Goal: Information Seeking & Learning: Learn about a topic

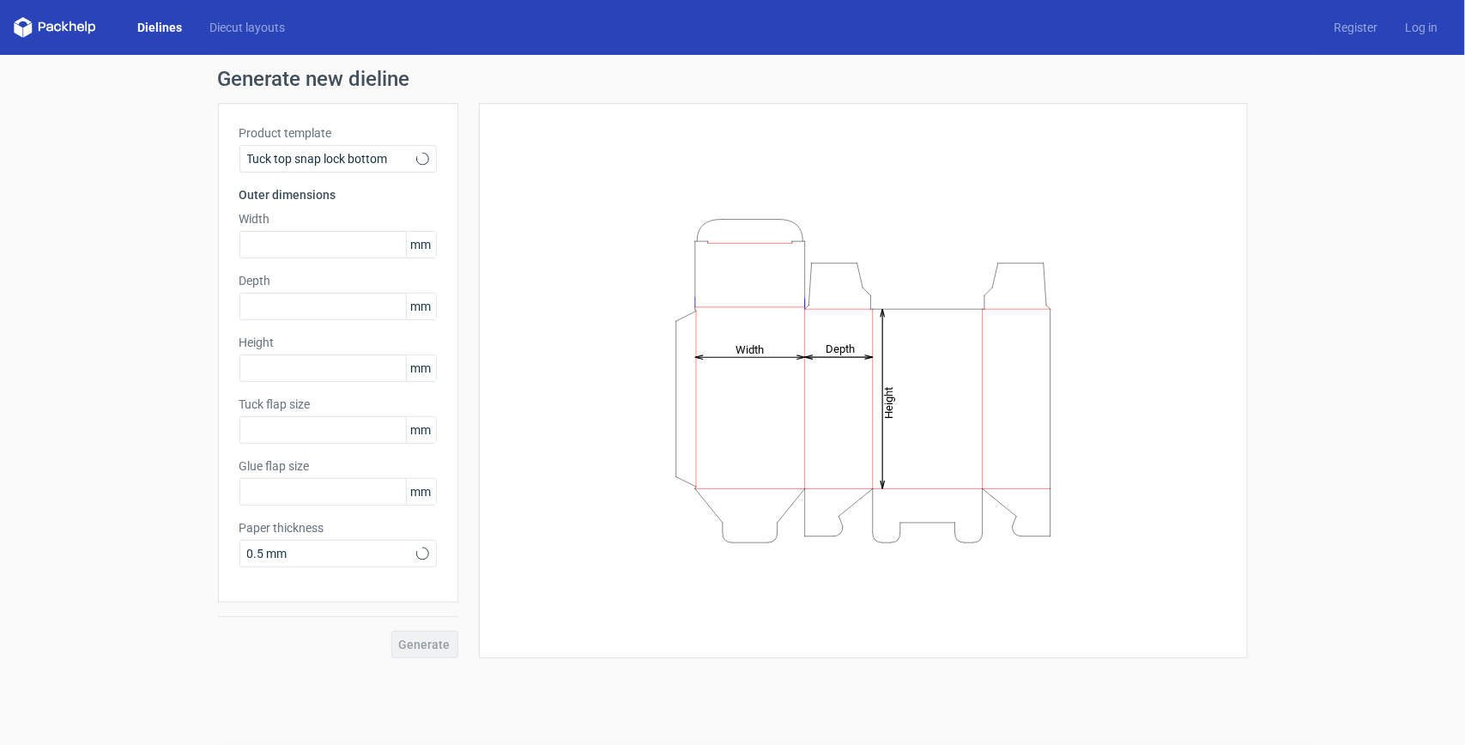
type input "15"
type input "10"
click at [412, 148] on div "Tuck top snap lock bottom" at bounding box center [337, 158] width 197 height 27
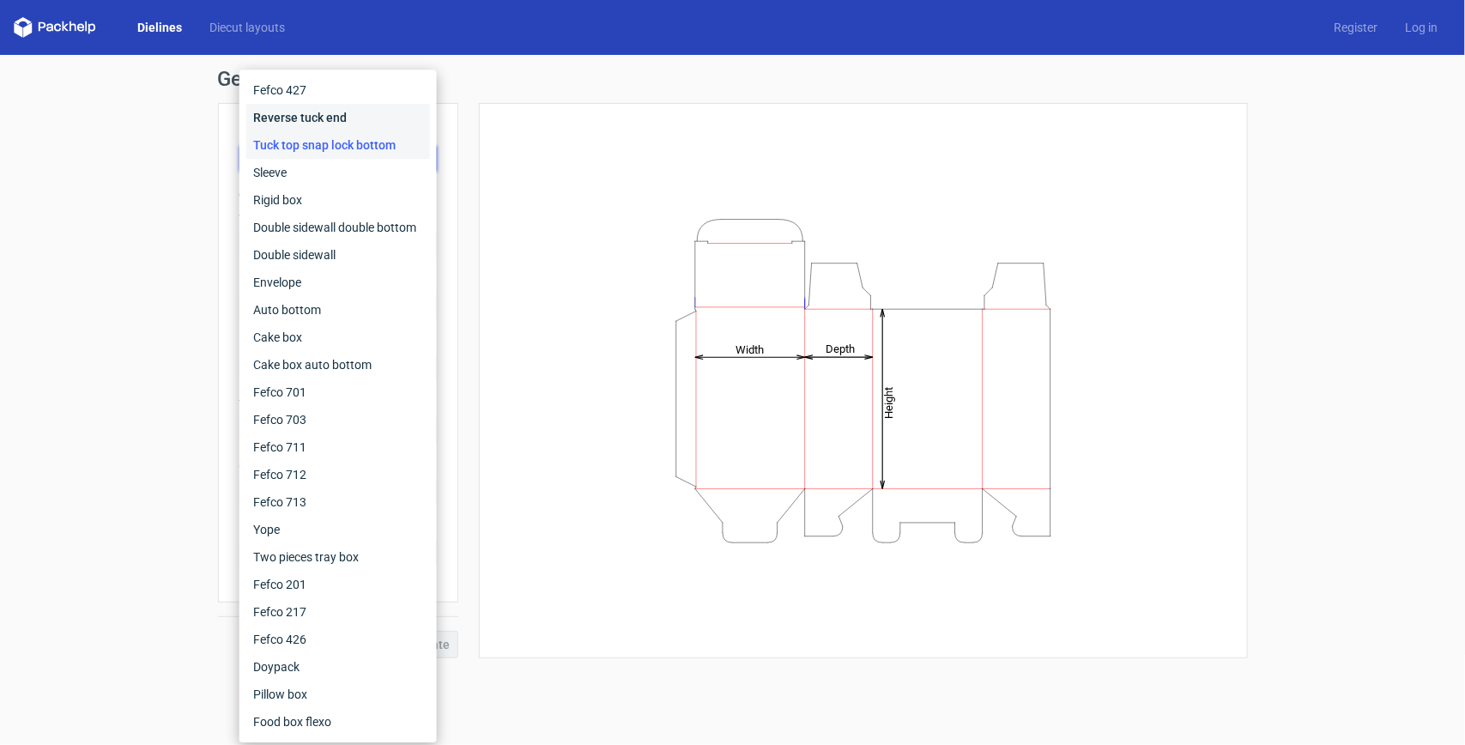
click at [350, 118] on div "Reverse tuck end" at bounding box center [338, 117] width 184 height 27
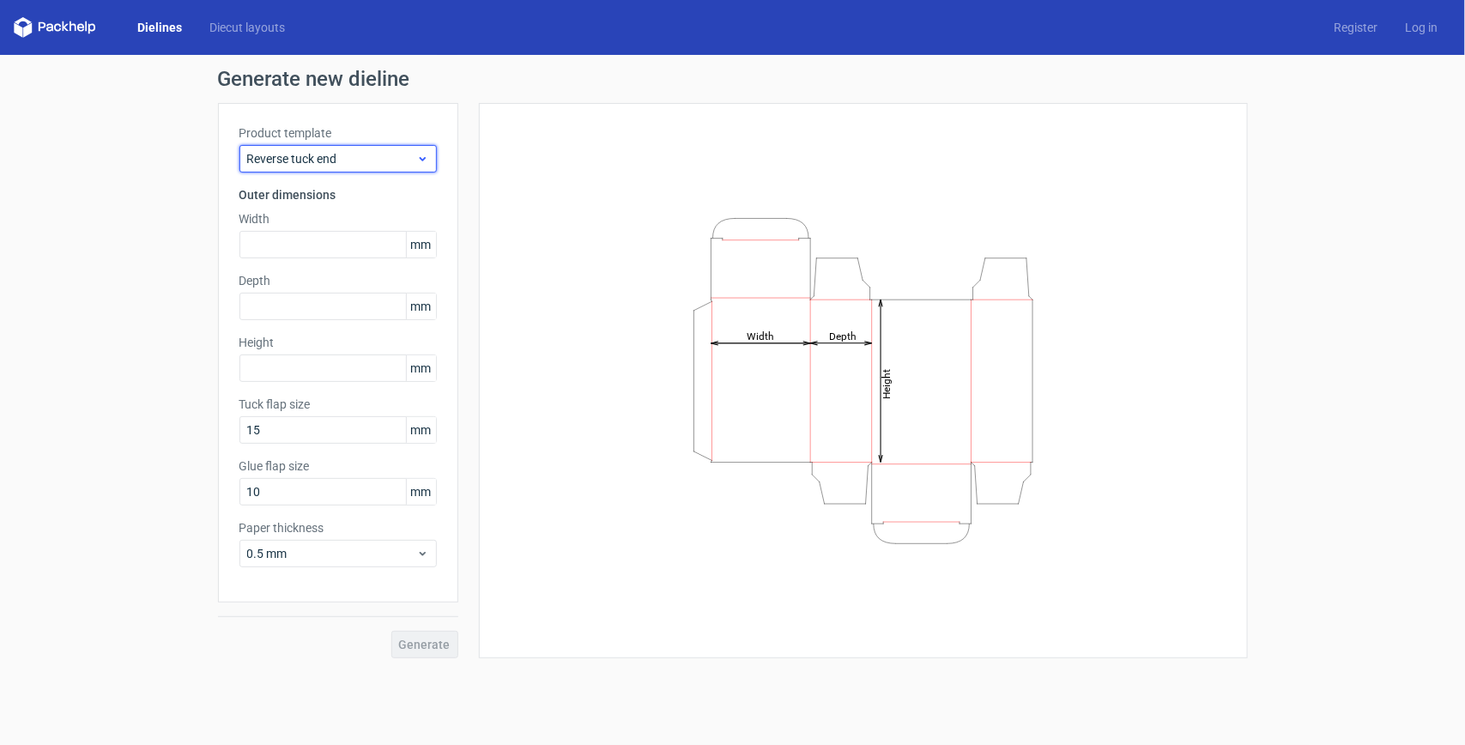
click at [384, 154] on span "Reverse tuck end" at bounding box center [331, 158] width 169 height 17
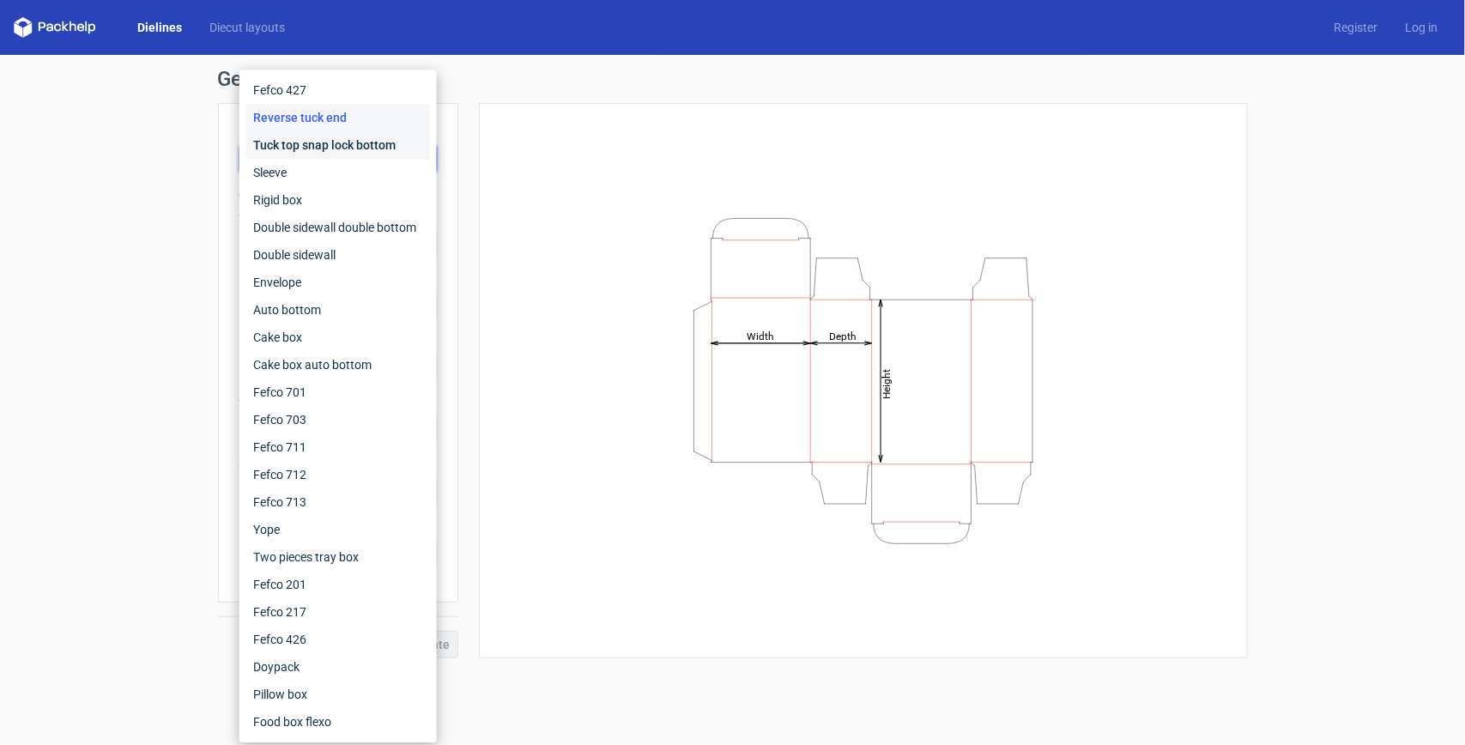
click at [343, 143] on div "Tuck top snap lock bottom" at bounding box center [338, 144] width 184 height 27
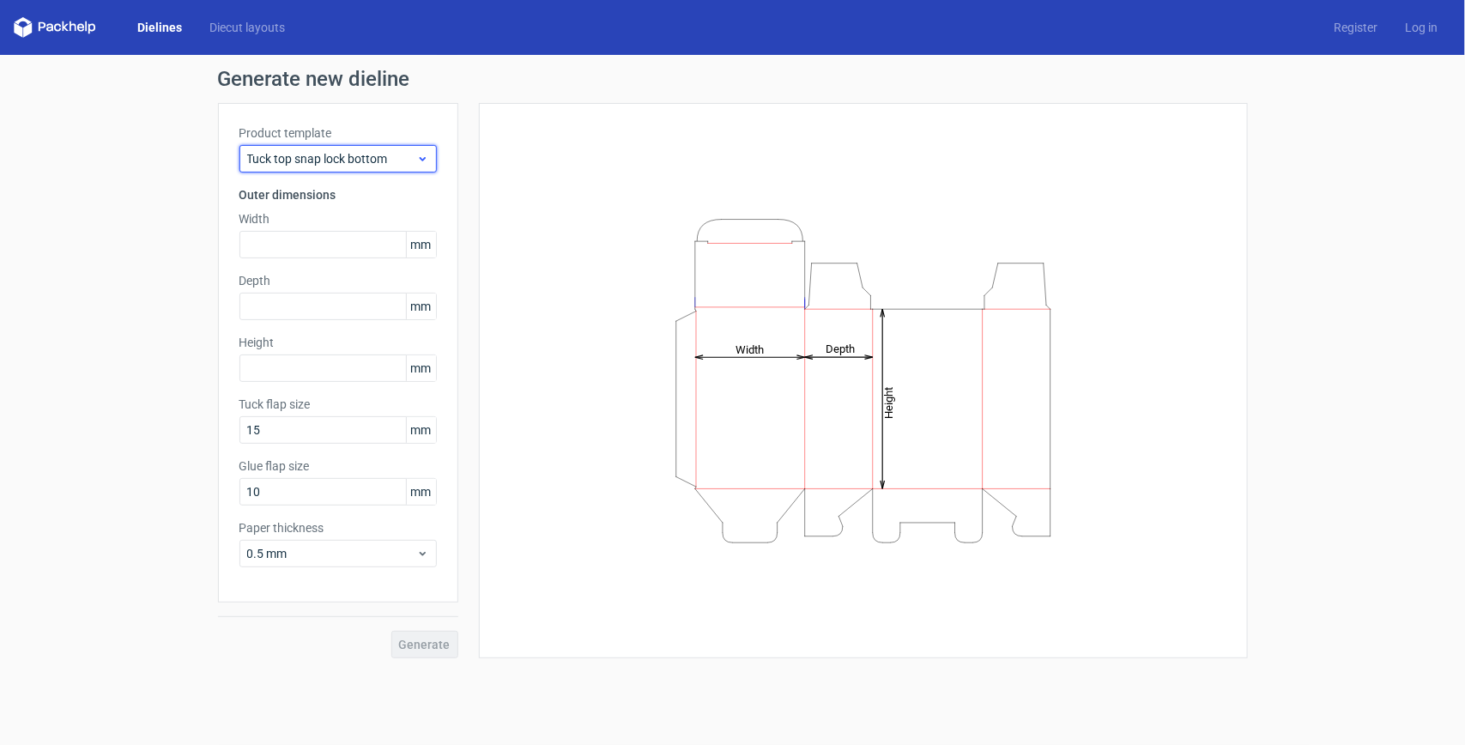
click at [373, 153] on span "Tuck top snap lock bottom" at bounding box center [331, 158] width 169 height 17
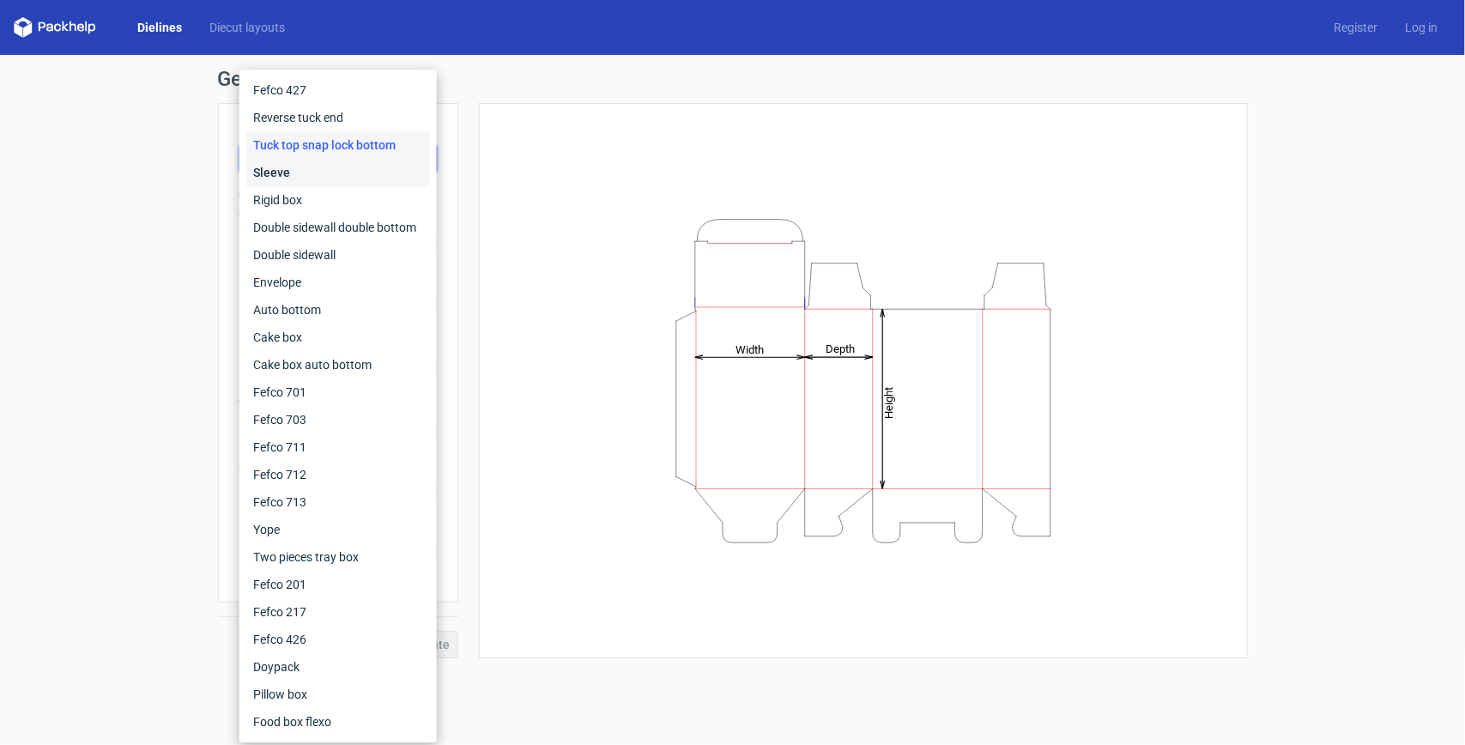
click at [312, 176] on div "Sleeve" at bounding box center [338, 172] width 184 height 27
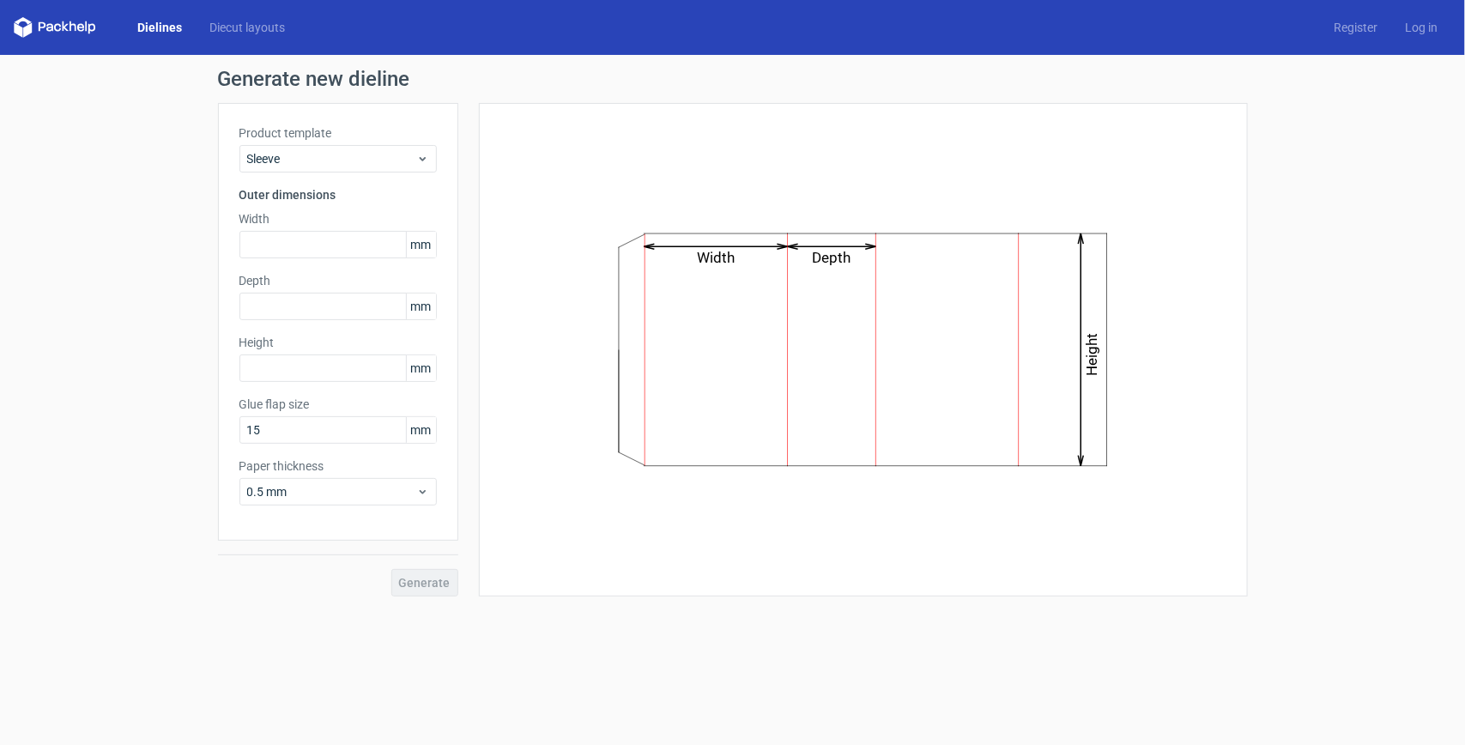
click at [354, 176] on div "Product template Sleeve Outer dimensions Width mm Depth mm Height mm Glue flap …" at bounding box center [338, 322] width 240 height 438
click at [366, 157] on span "Sleeve" at bounding box center [331, 158] width 169 height 17
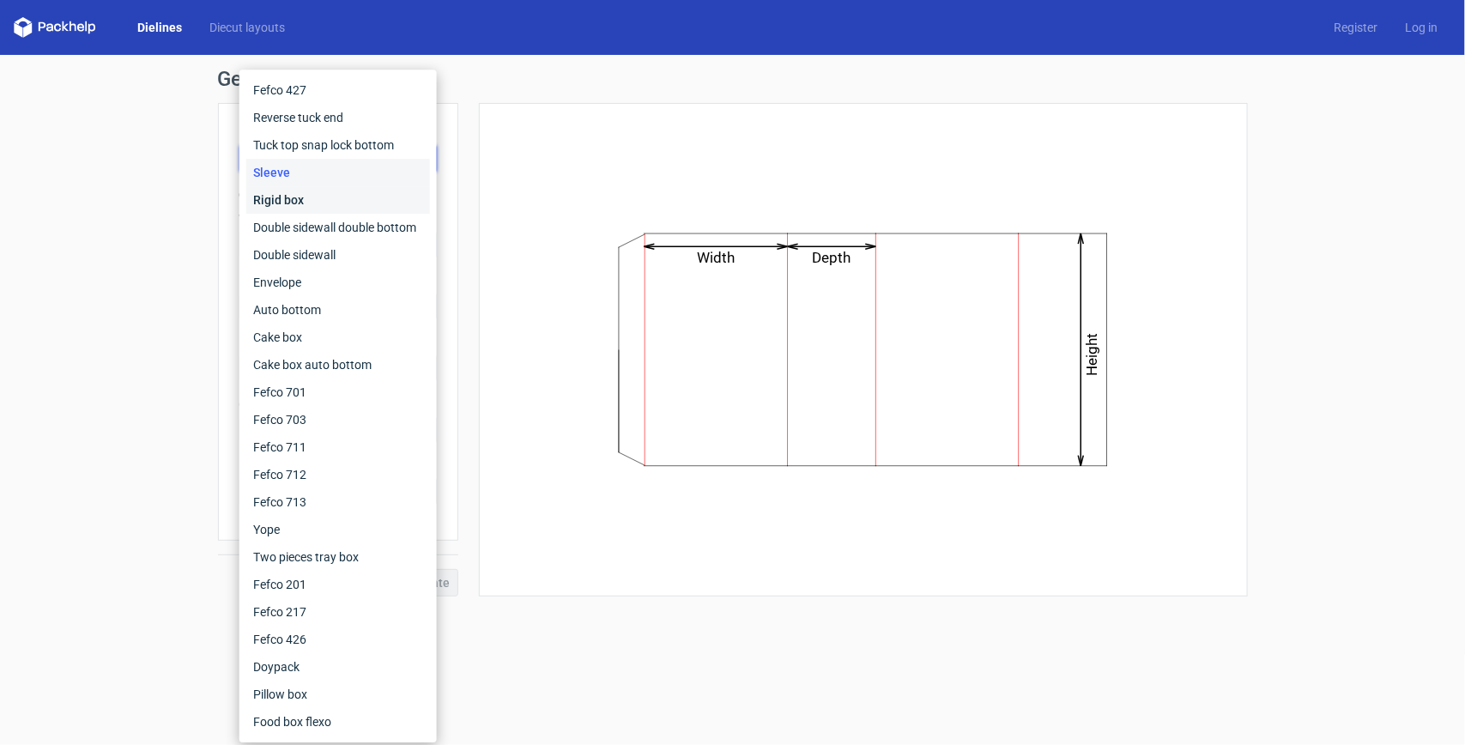
click at [327, 191] on div "Rigid box" at bounding box center [338, 199] width 184 height 27
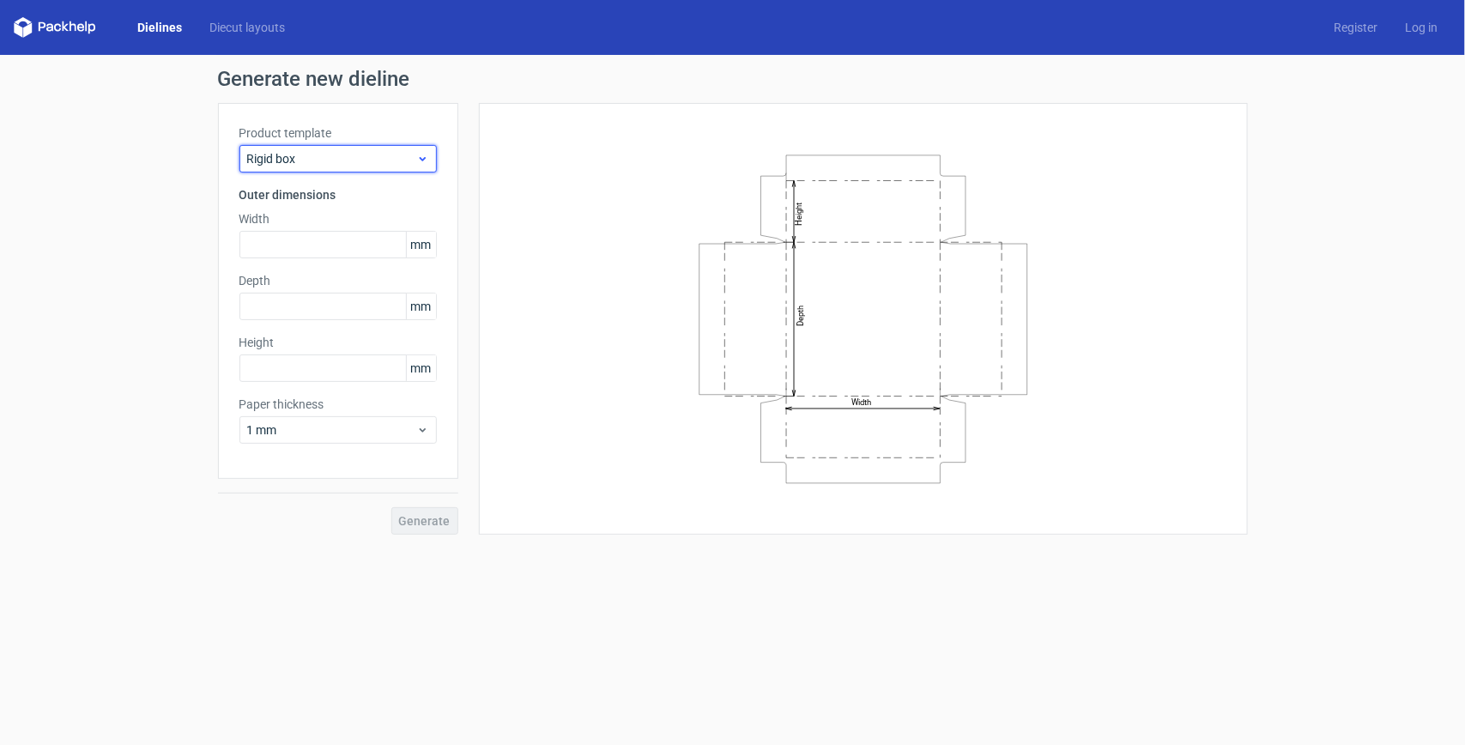
click at [371, 157] on span "Rigid box" at bounding box center [331, 158] width 169 height 17
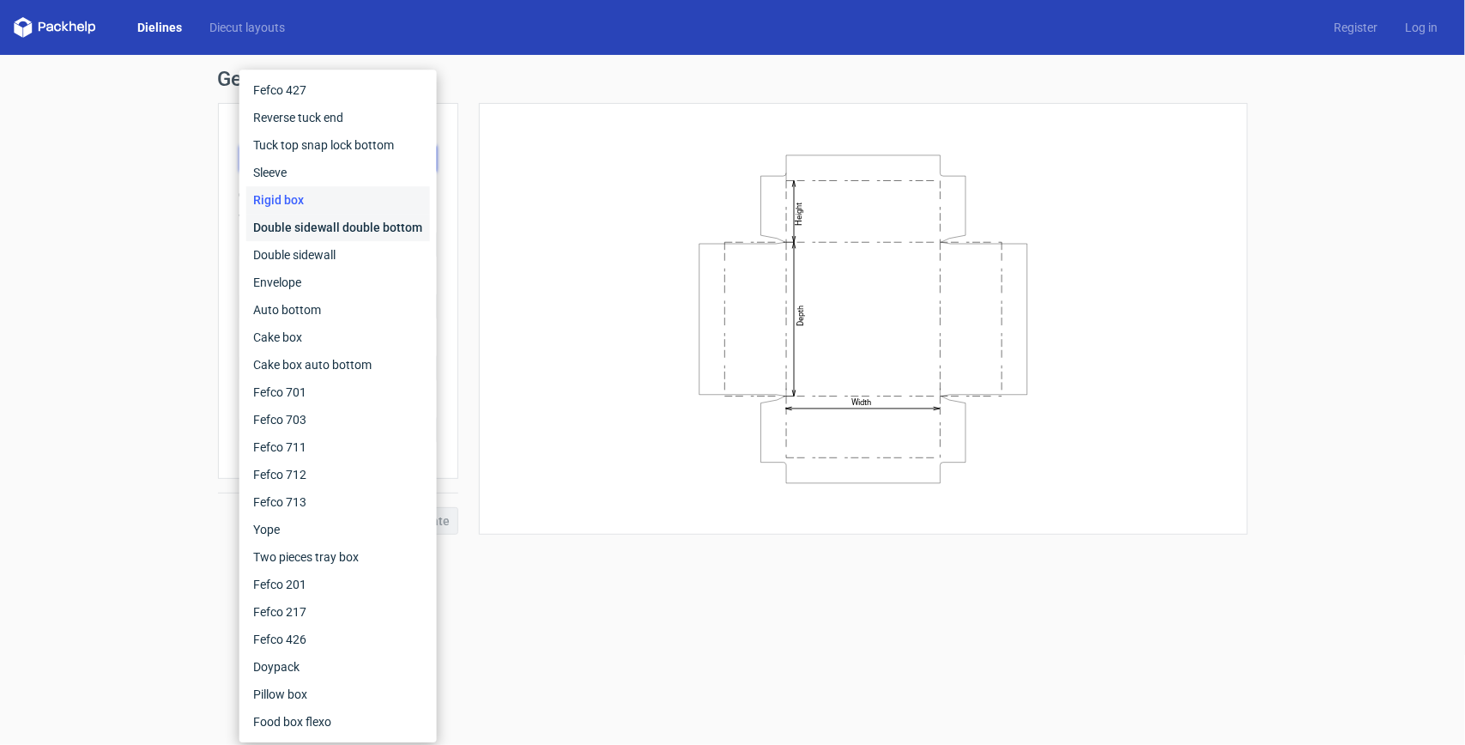
click at [310, 217] on div "Double sidewall double bottom" at bounding box center [338, 227] width 184 height 27
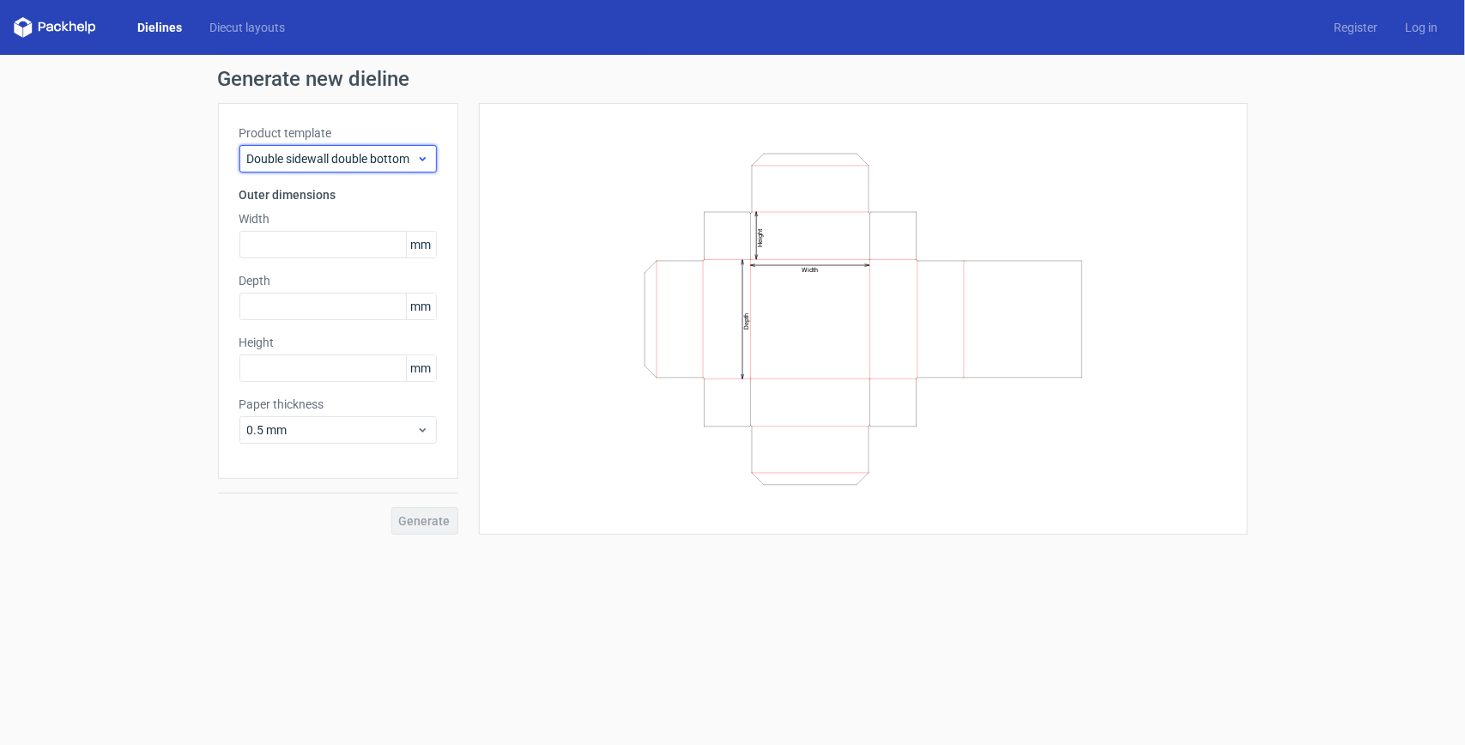
click at [382, 152] on span "Double sidewall double bottom" at bounding box center [331, 158] width 169 height 17
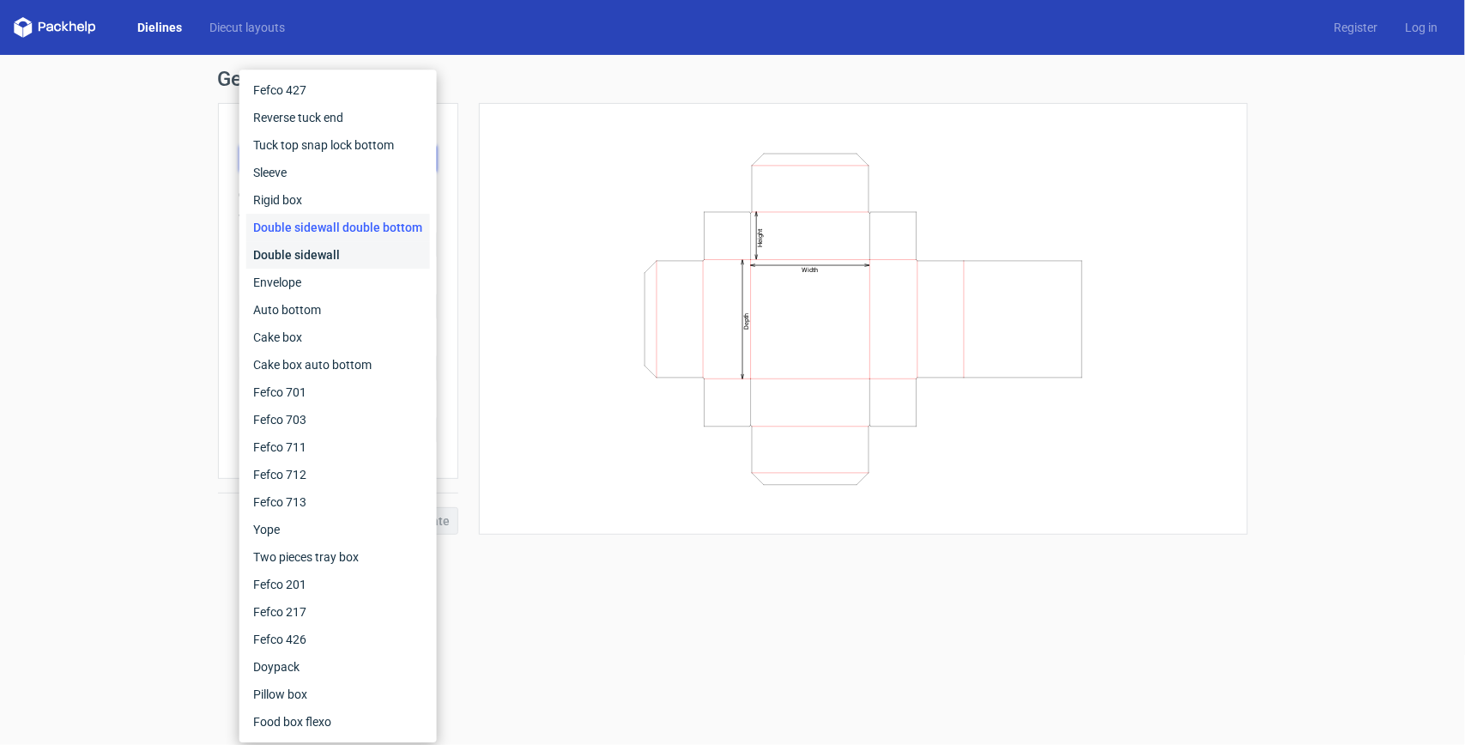
click at [319, 250] on div "Double sidewall" at bounding box center [338, 254] width 184 height 27
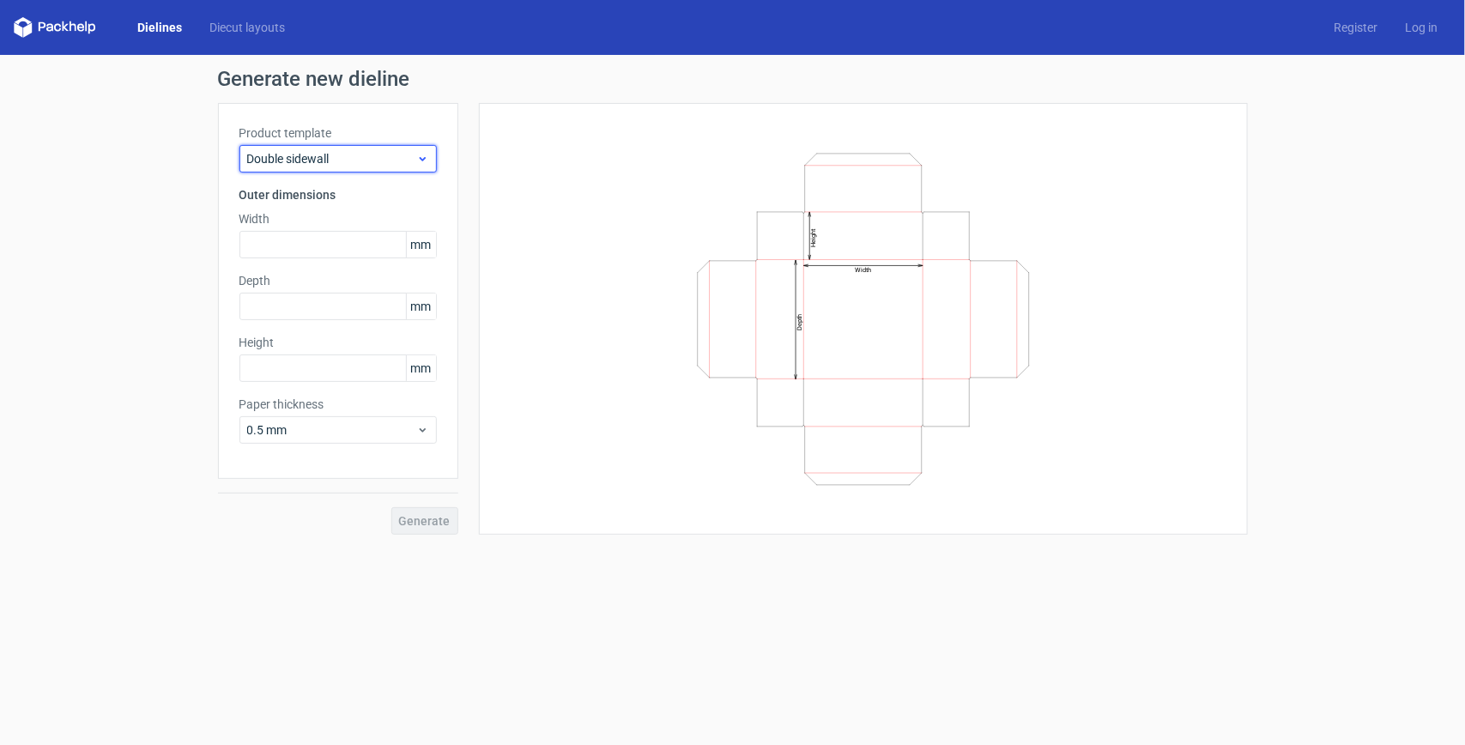
click at [397, 163] on span "Double sidewall" at bounding box center [331, 158] width 169 height 17
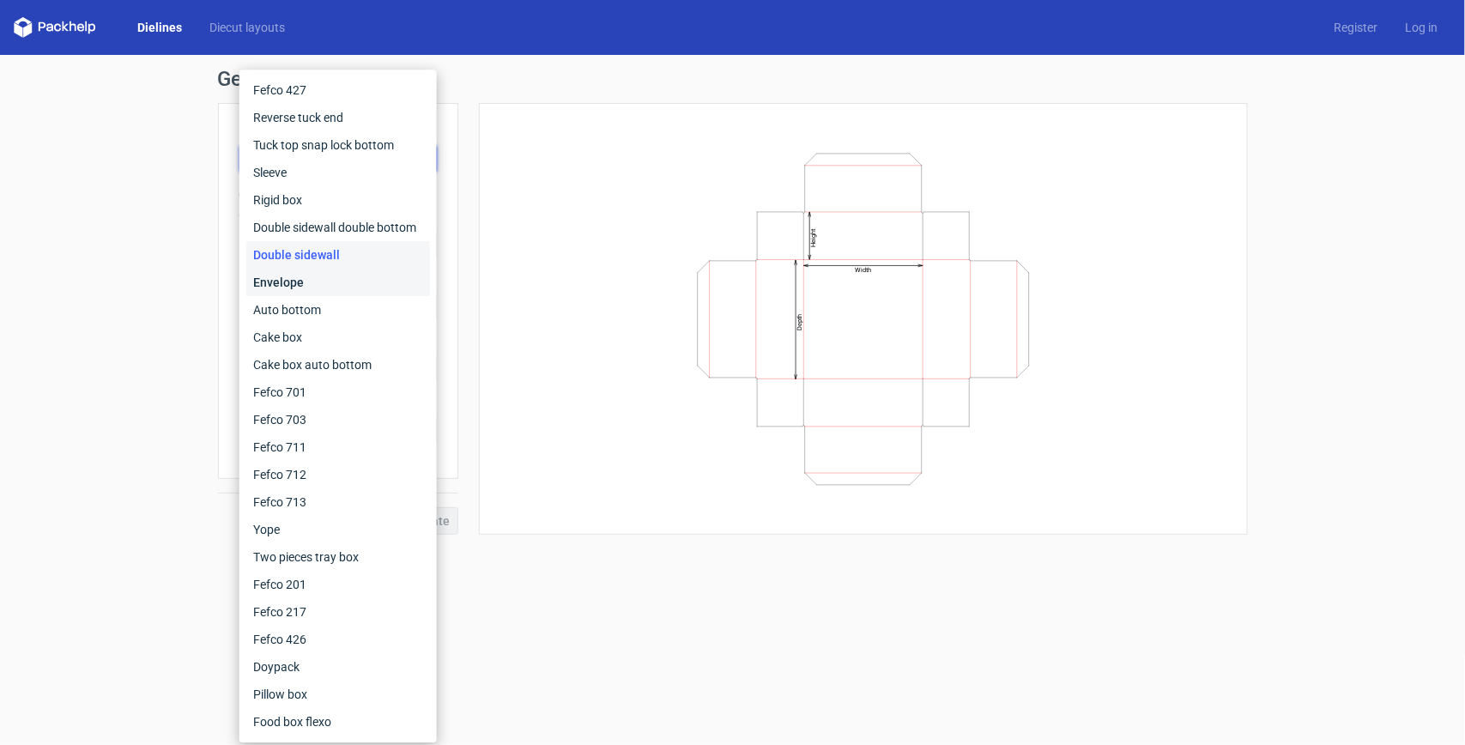
click at [294, 280] on div "Envelope" at bounding box center [338, 282] width 184 height 27
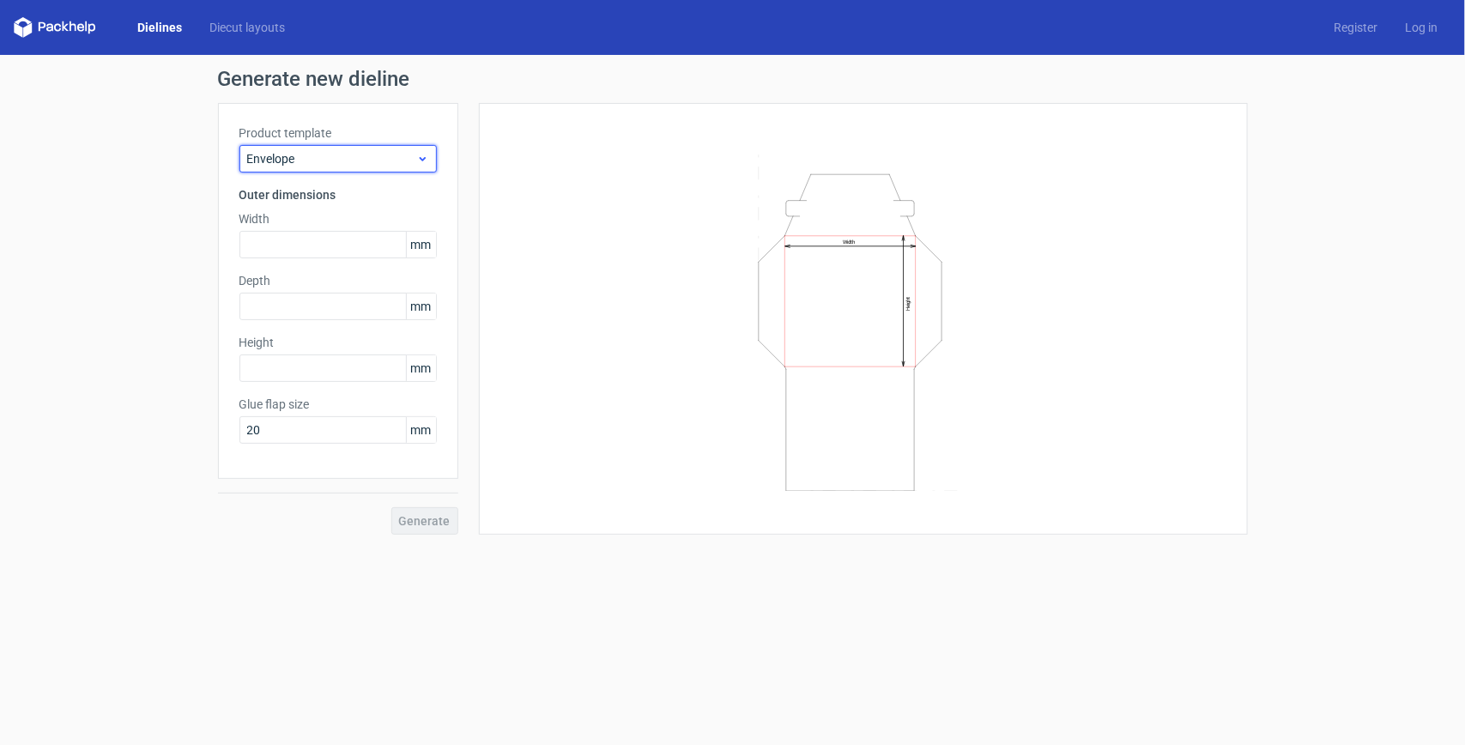
click at [399, 160] on span "Envelope" at bounding box center [331, 158] width 169 height 17
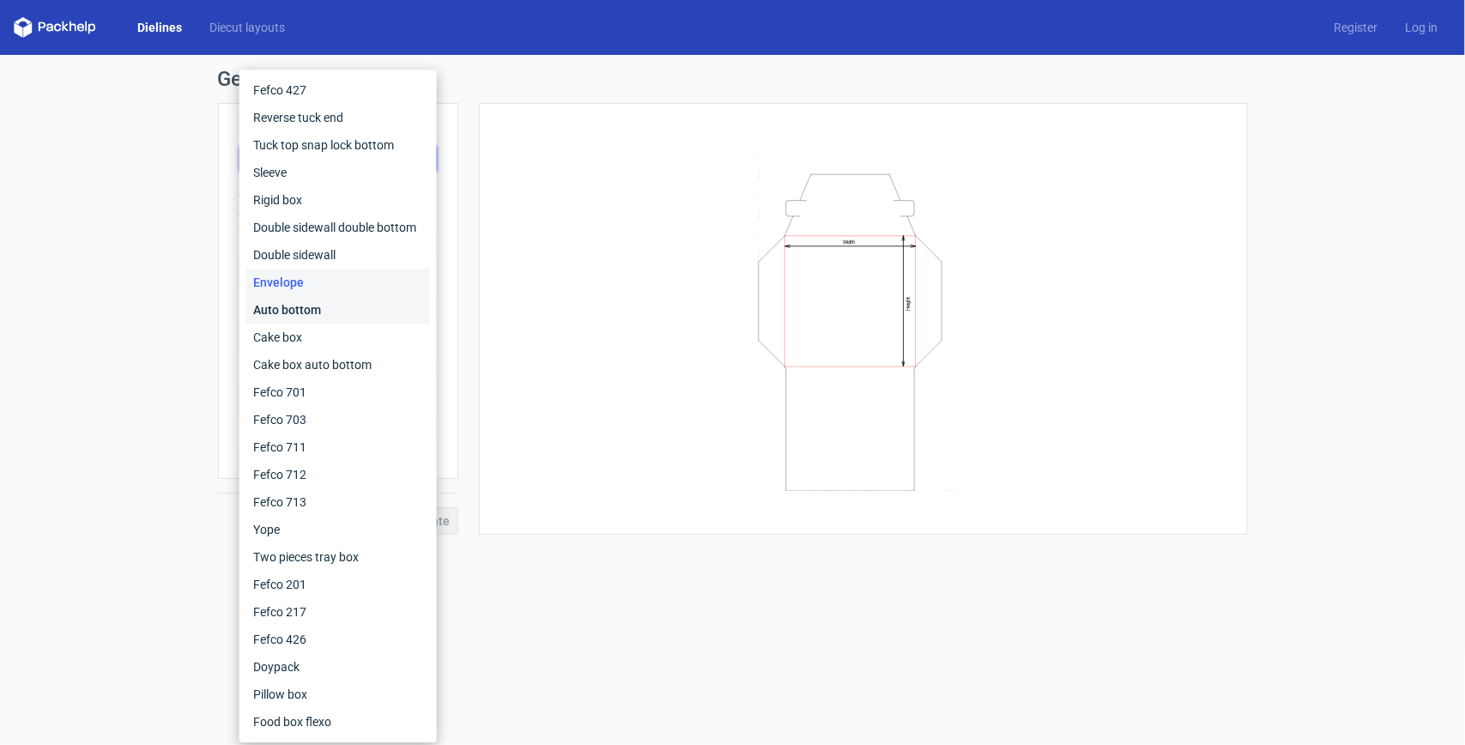
click at [324, 302] on div "Auto bottom" at bounding box center [338, 309] width 184 height 27
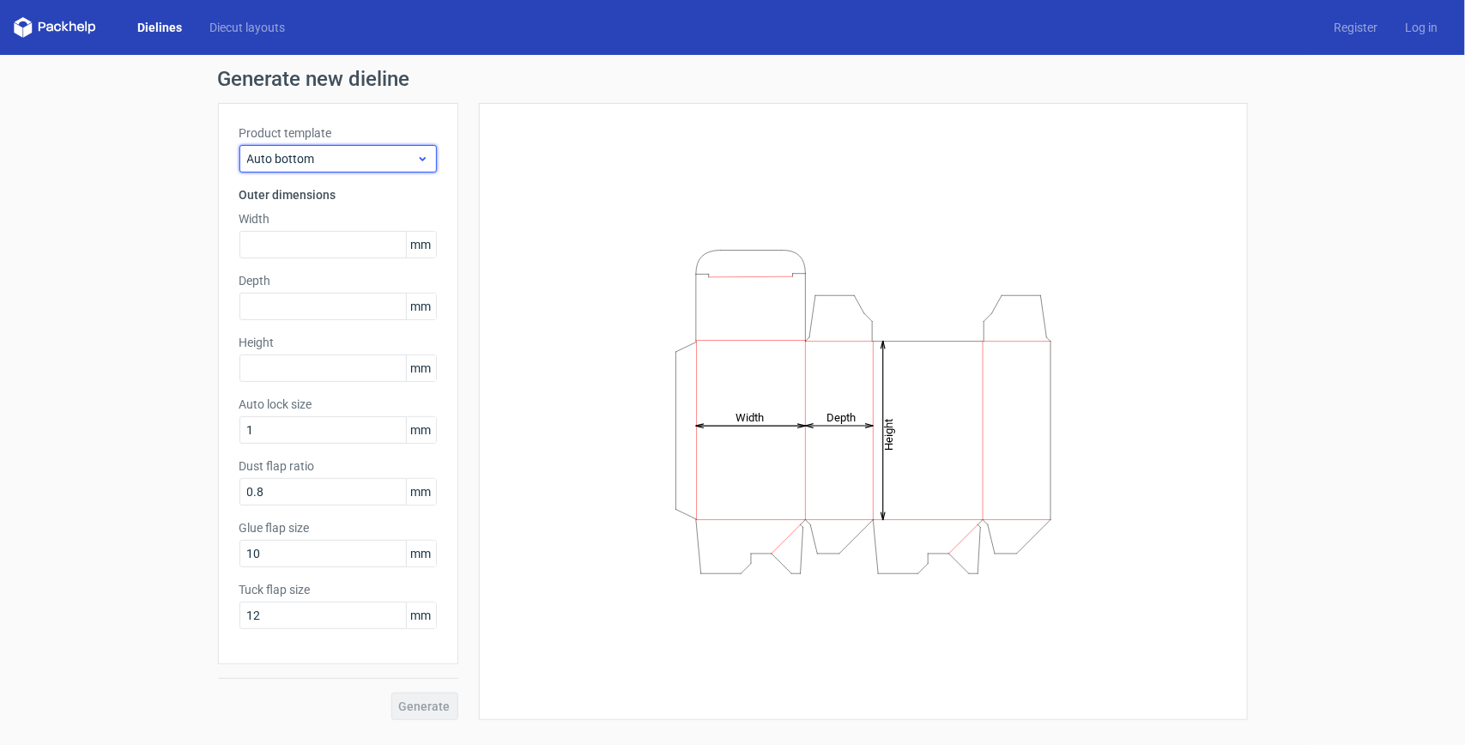
click at [416, 165] on icon at bounding box center [422, 159] width 13 height 14
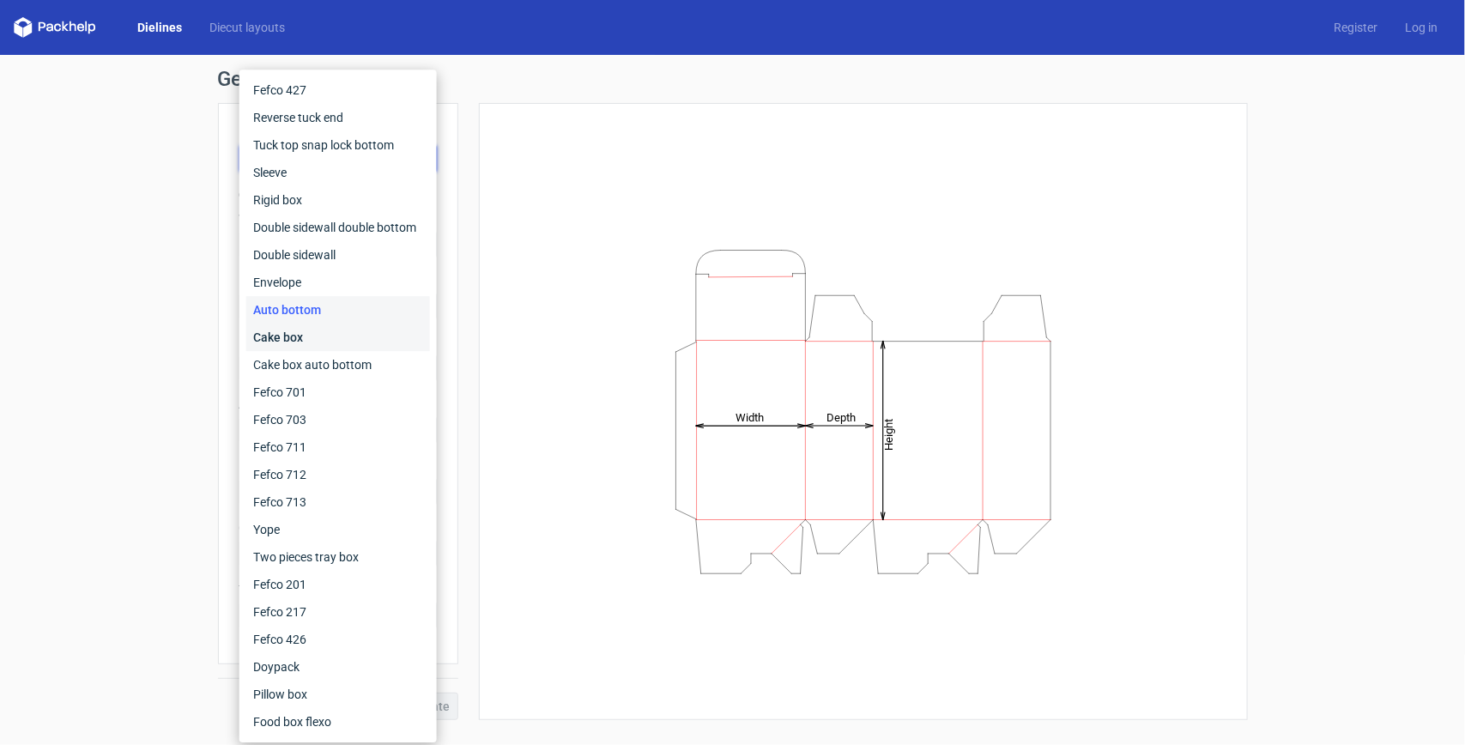
click at [285, 332] on div "Cake box" at bounding box center [338, 337] width 184 height 27
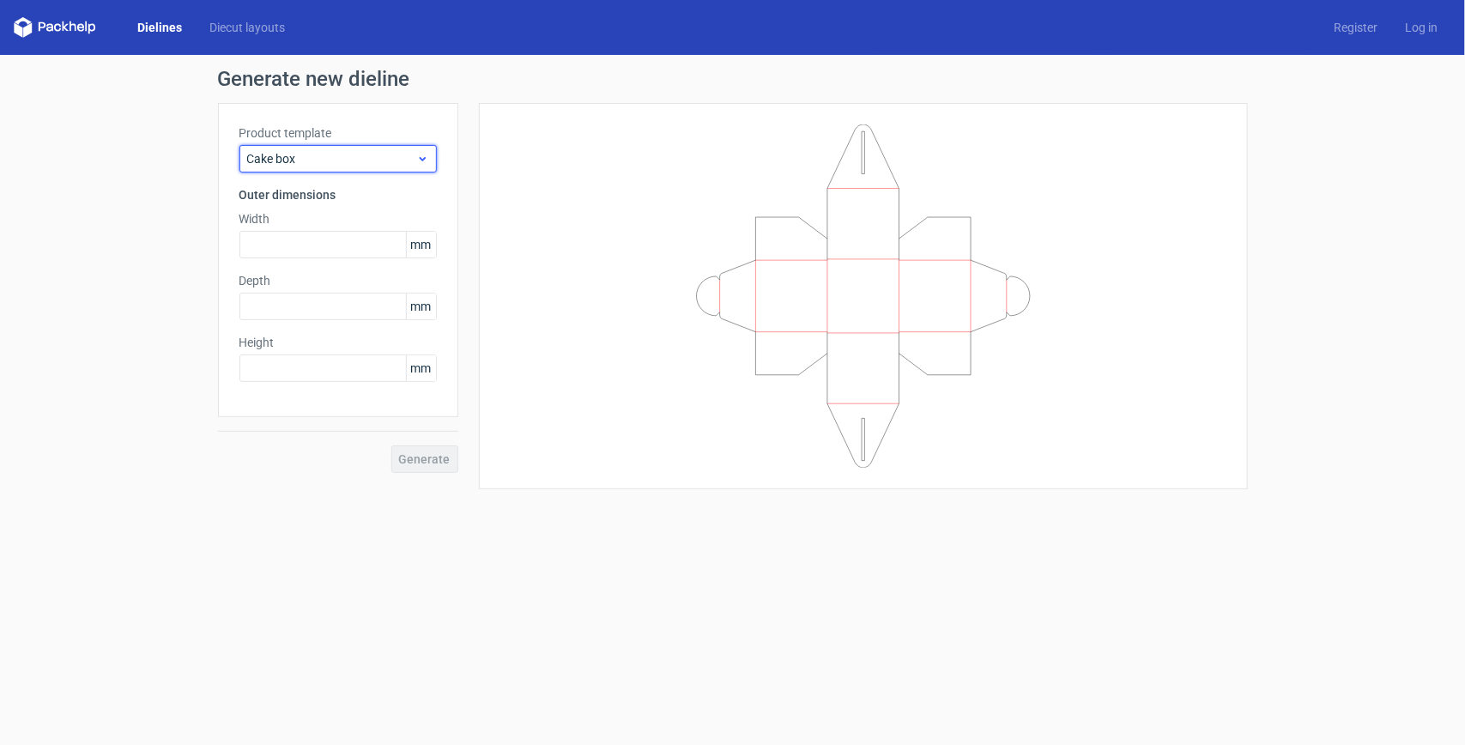
click at [371, 159] on span "Cake box" at bounding box center [331, 158] width 169 height 17
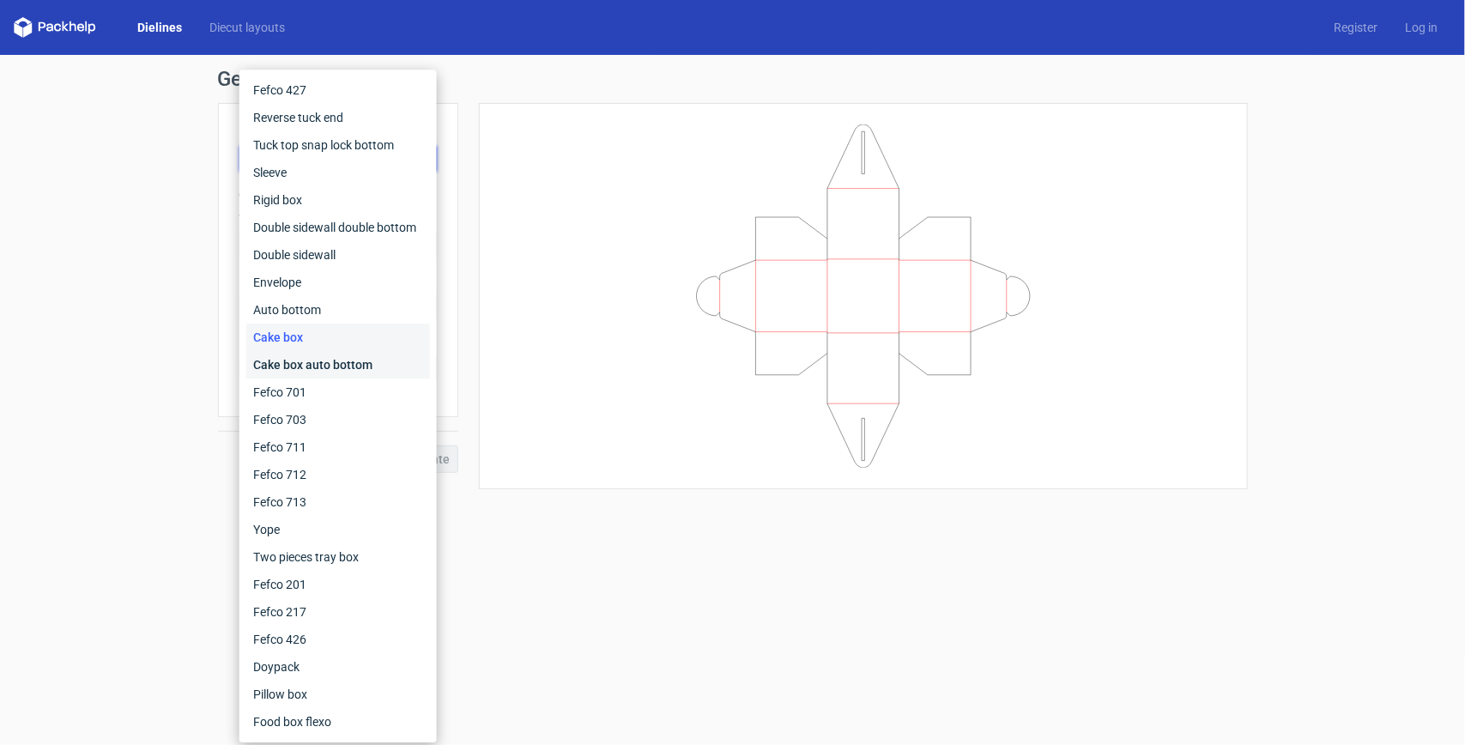
click at [326, 353] on div "Cake box auto bottom" at bounding box center [338, 364] width 184 height 27
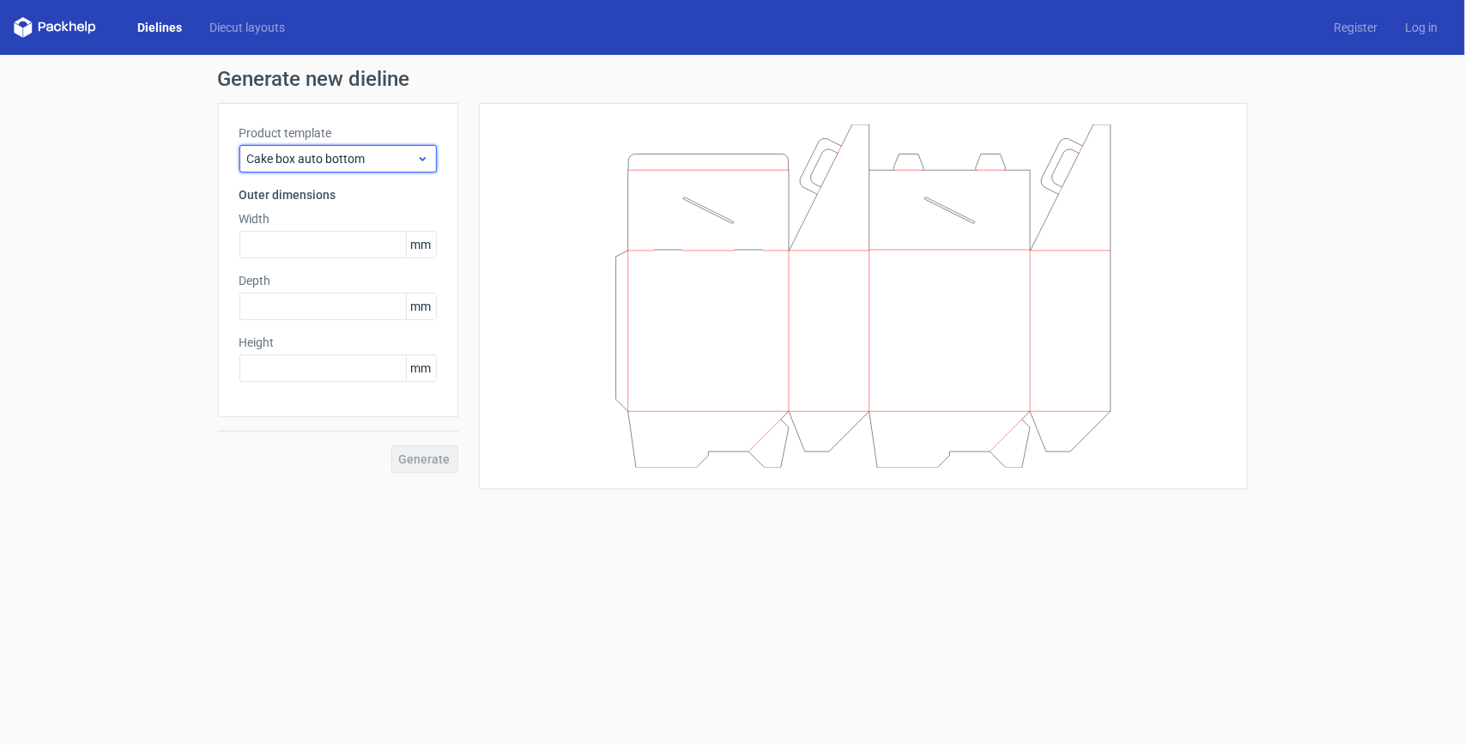
click at [385, 156] on span "Cake box auto bottom" at bounding box center [331, 158] width 169 height 17
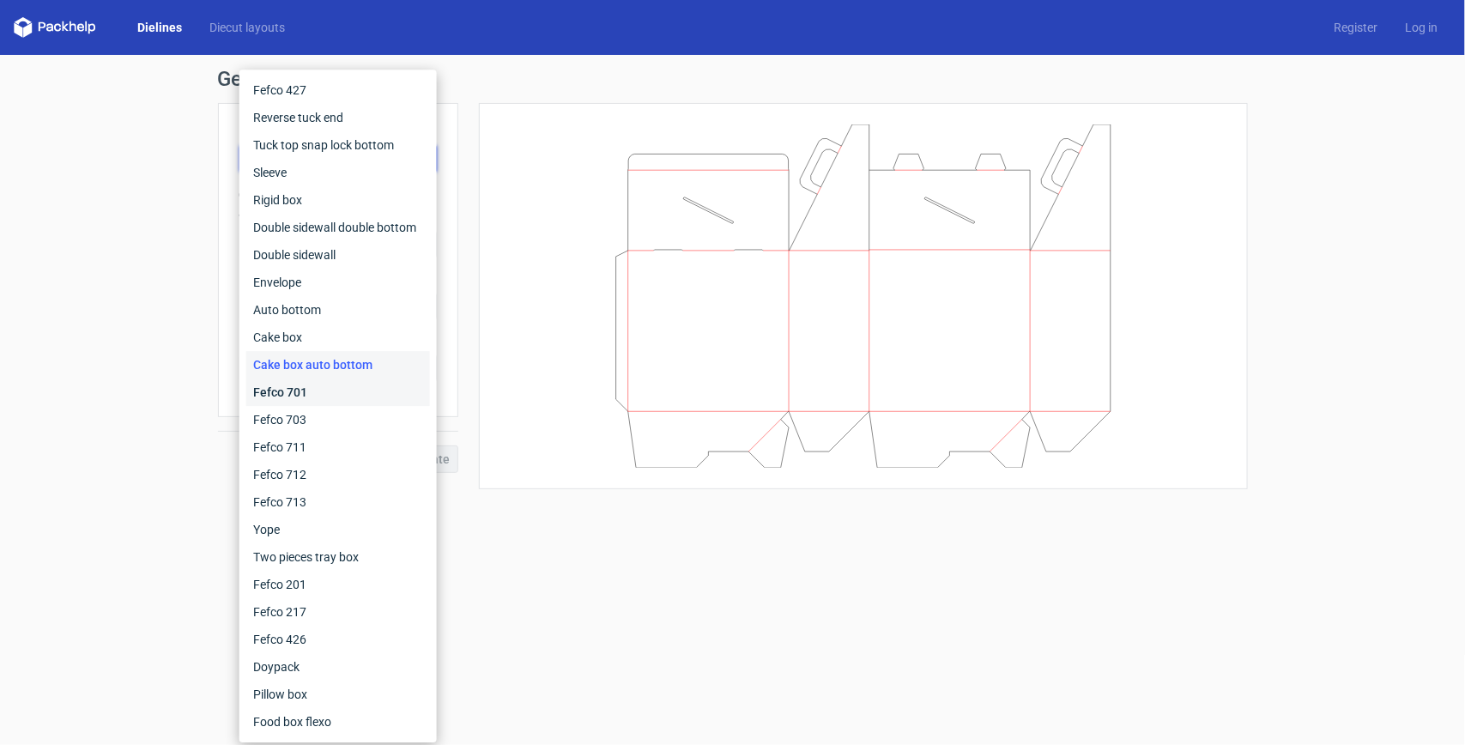
click at [297, 388] on div "Fefco 701" at bounding box center [338, 391] width 184 height 27
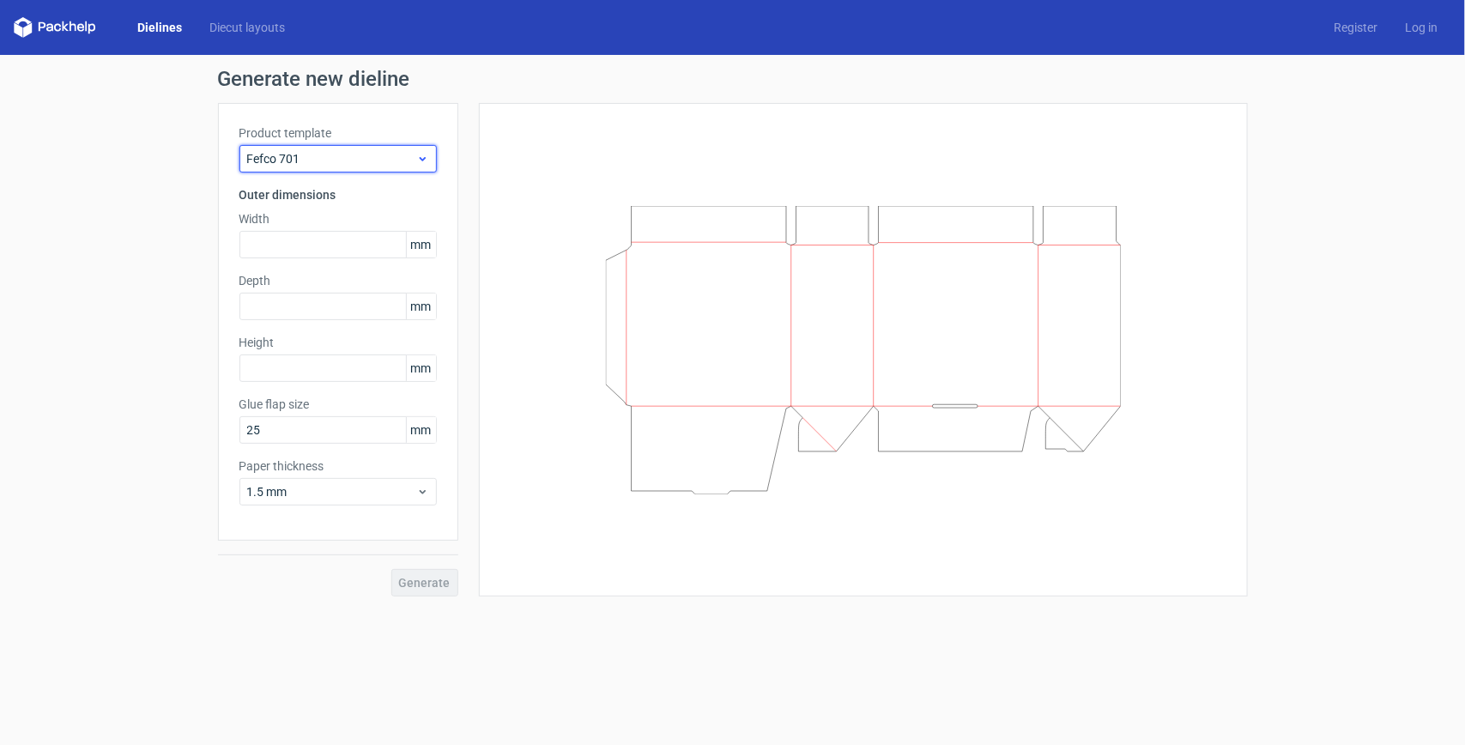
click at [378, 153] on span "Fefco 701" at bounding box center [331, 158] width 169 height 17
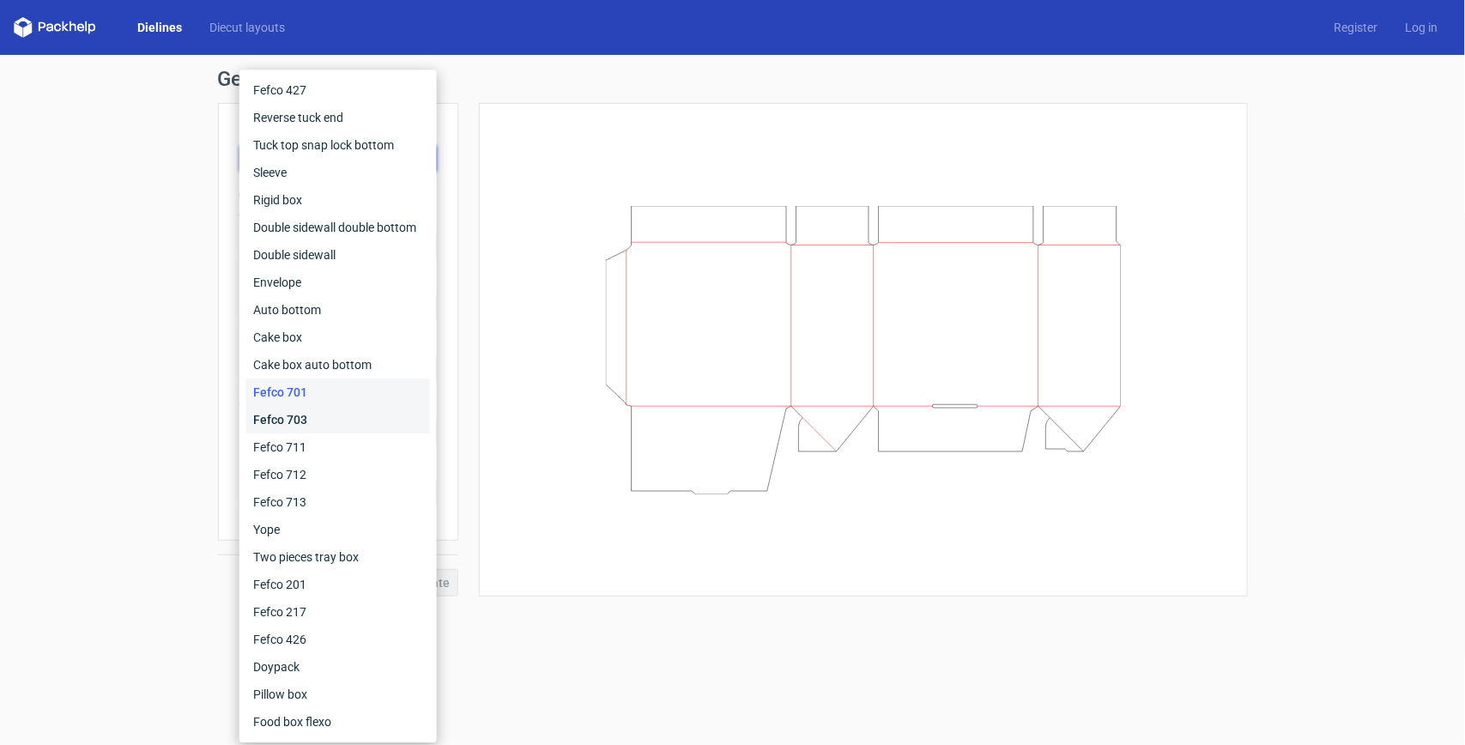
click at [322, 406] on div "Fefco 703" at bounding box center [338, 419] width 184 height 27
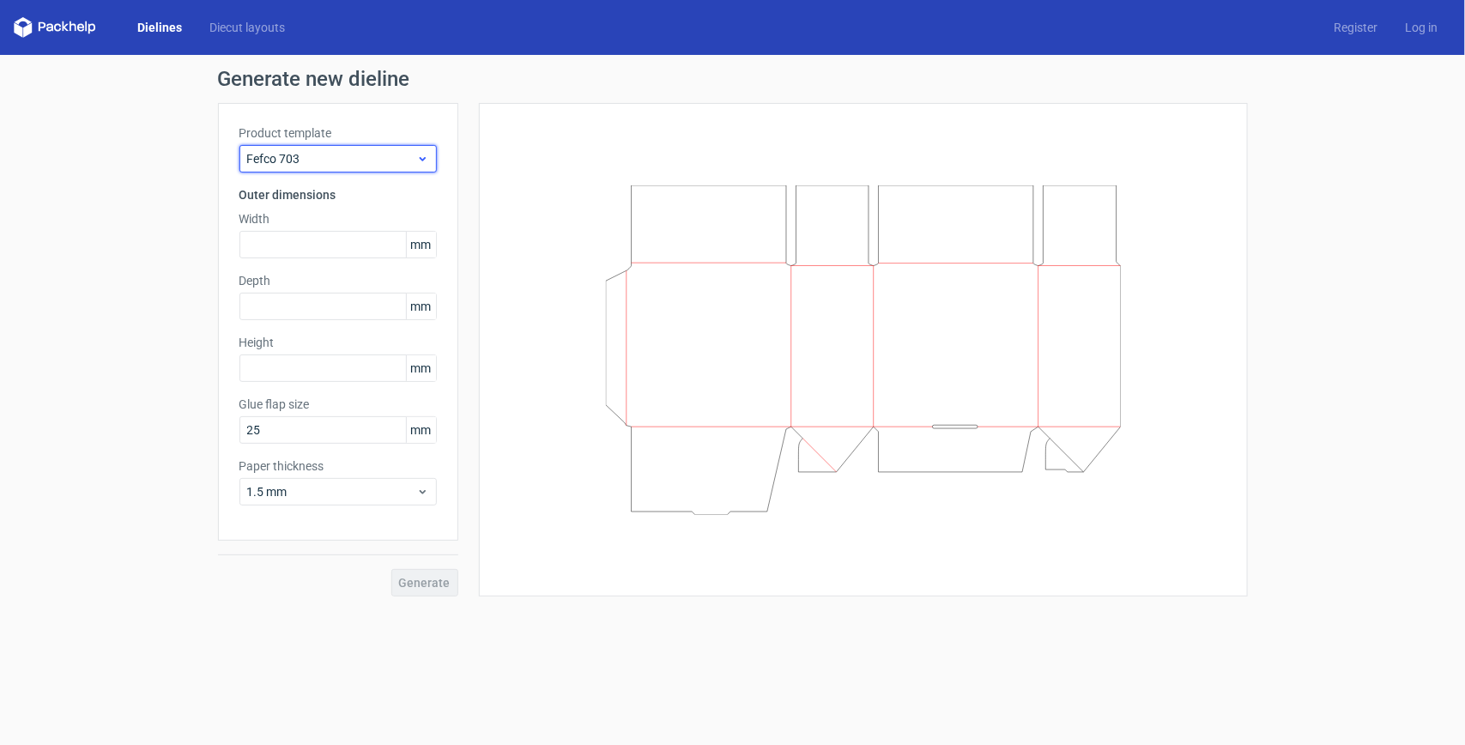
click at [372, 154] on span "Fefco 703" at bounding box center [331, 158] width 169 height 17
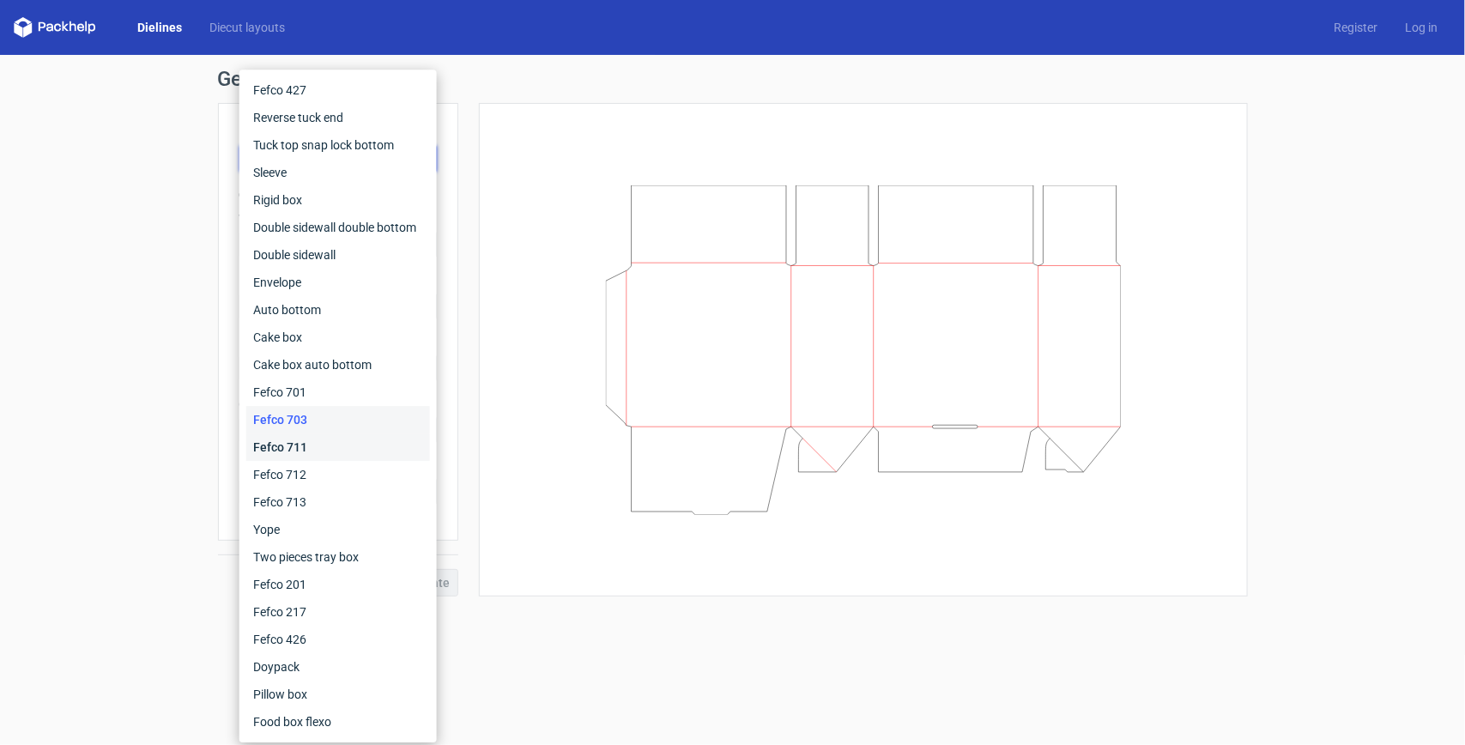
click at [299, 445] on div "Fefco 711" at bounding box center [338, 446] width 184 height 27
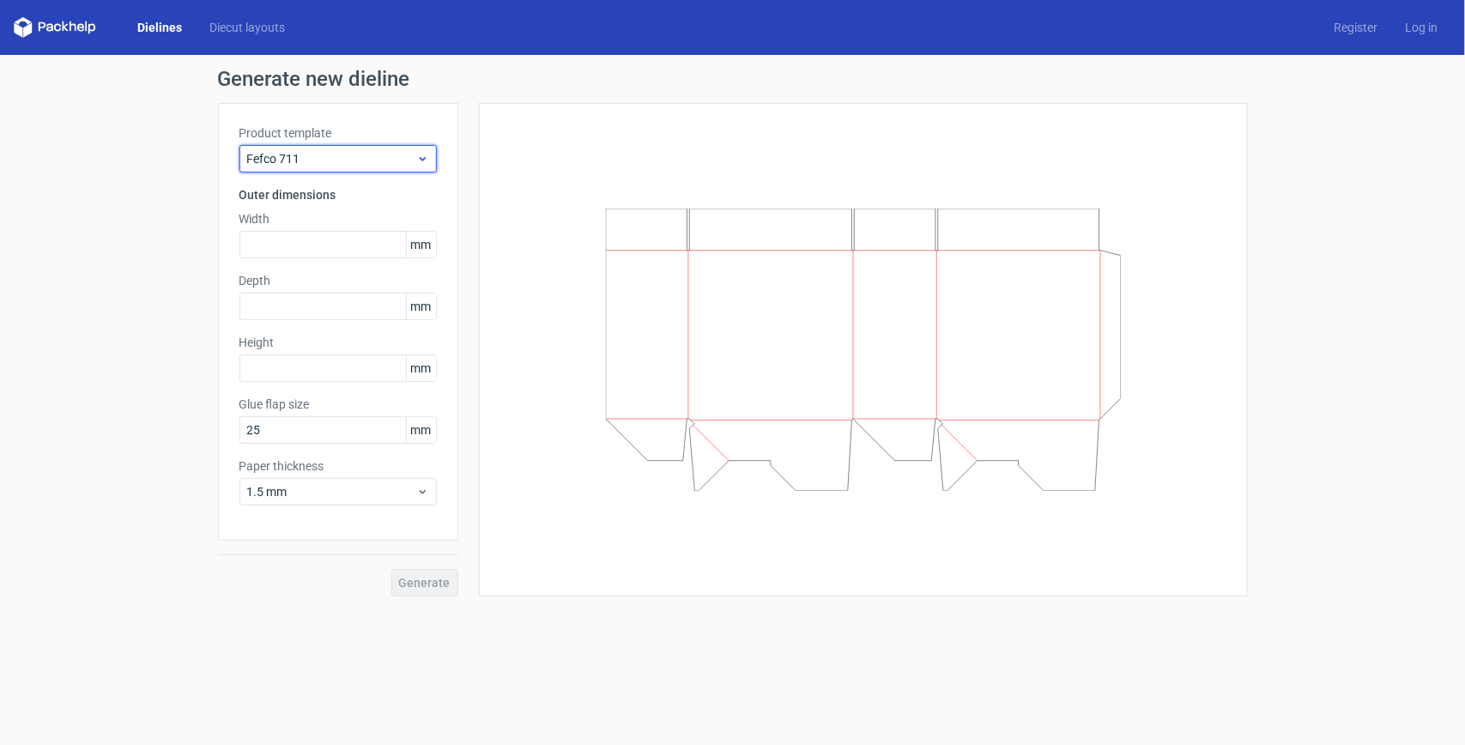
click at [421, 160] on use at bounding box center [422, 159] width 6 height 4
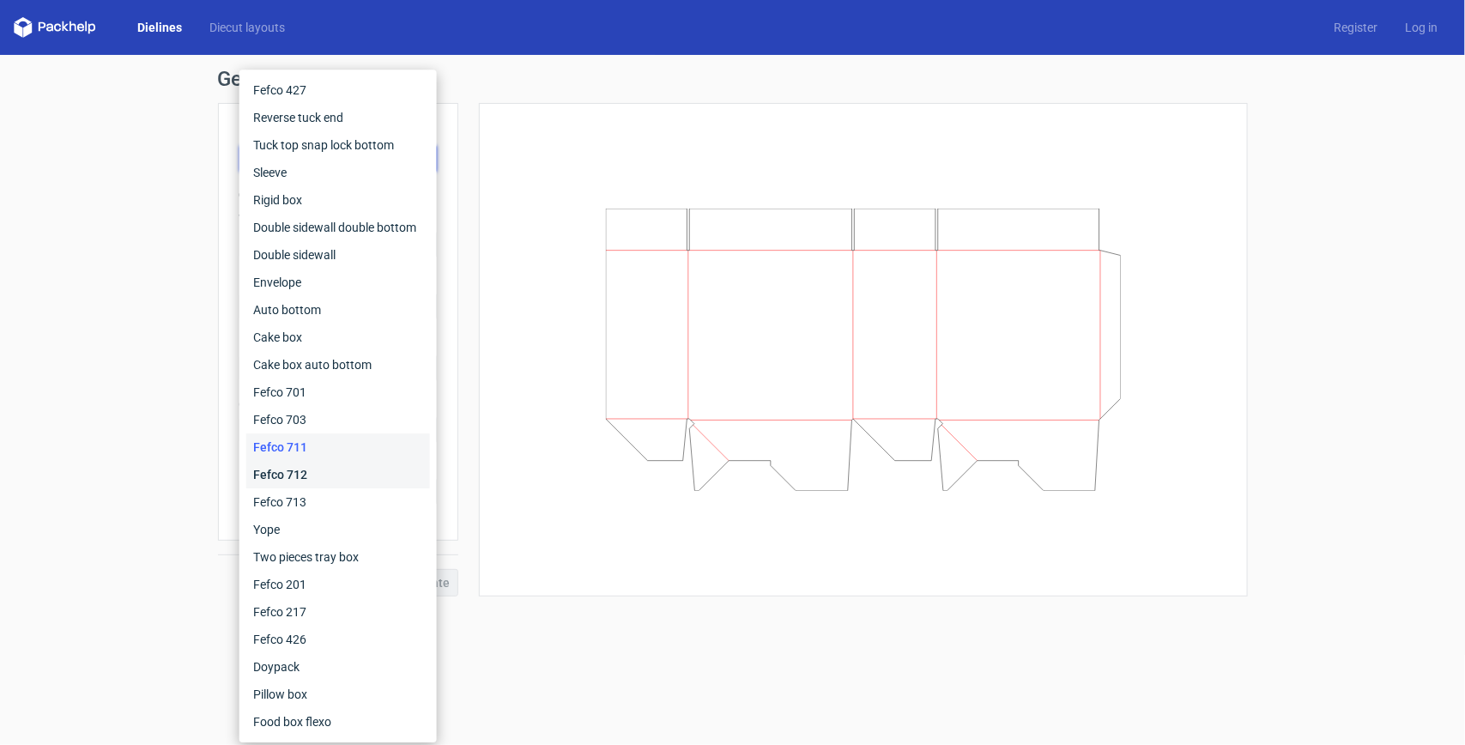
click at [343, 476] on div "Fefco 712" at bounding box center [338, 474] width 184 height 27
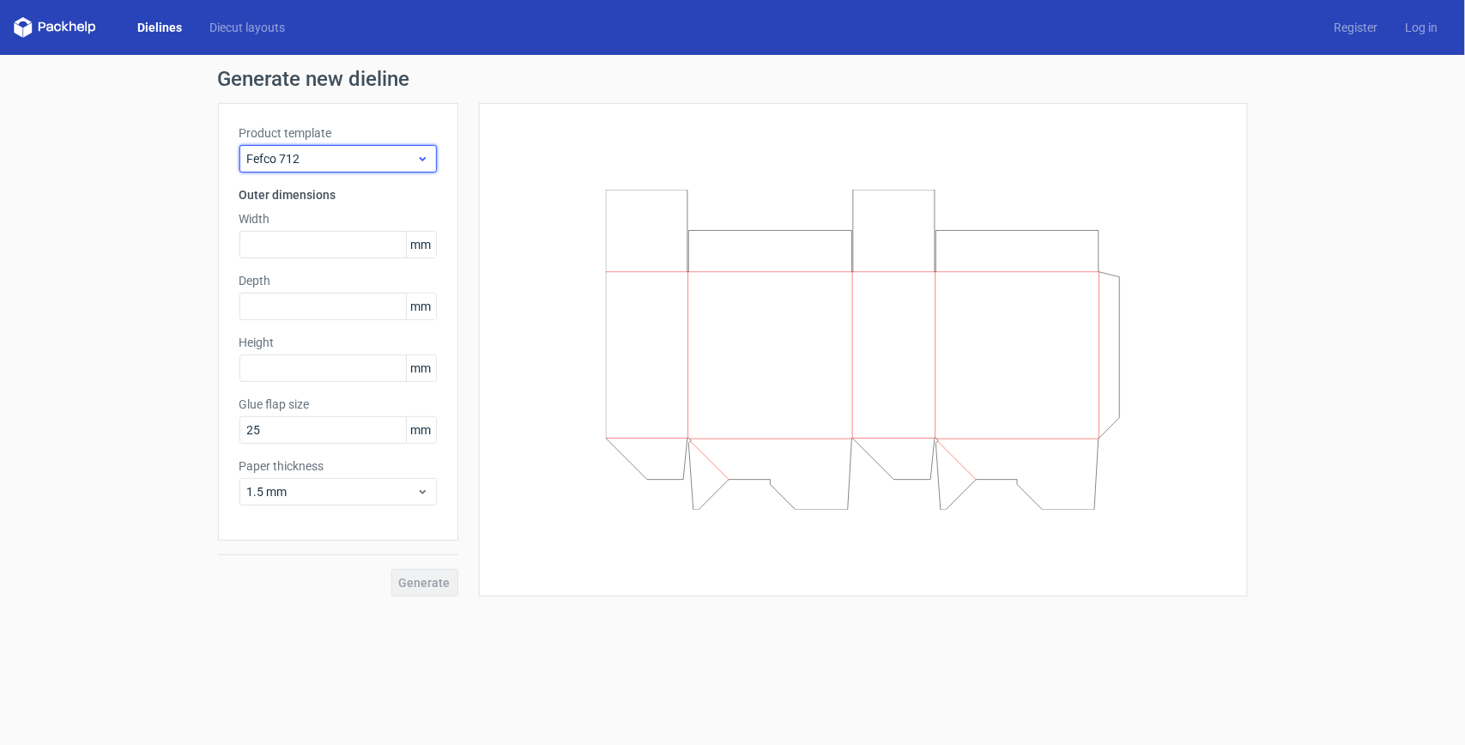
click at [399, 160] on span "Fefco 712" at bounding box center [331, 158] width 169 height 17
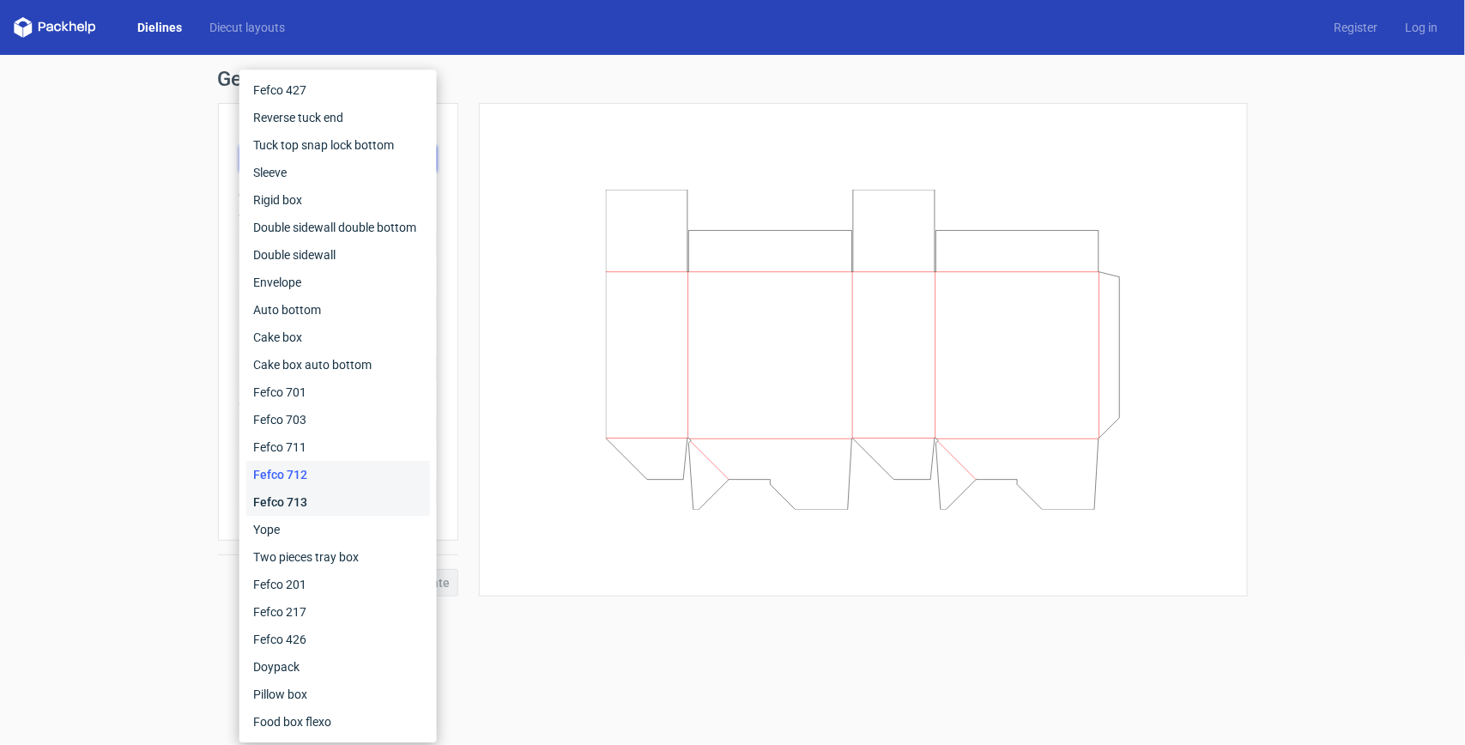
click at [326, 505] on div "Fefco 713" at bounding box center [338, 501] width 184 height 27
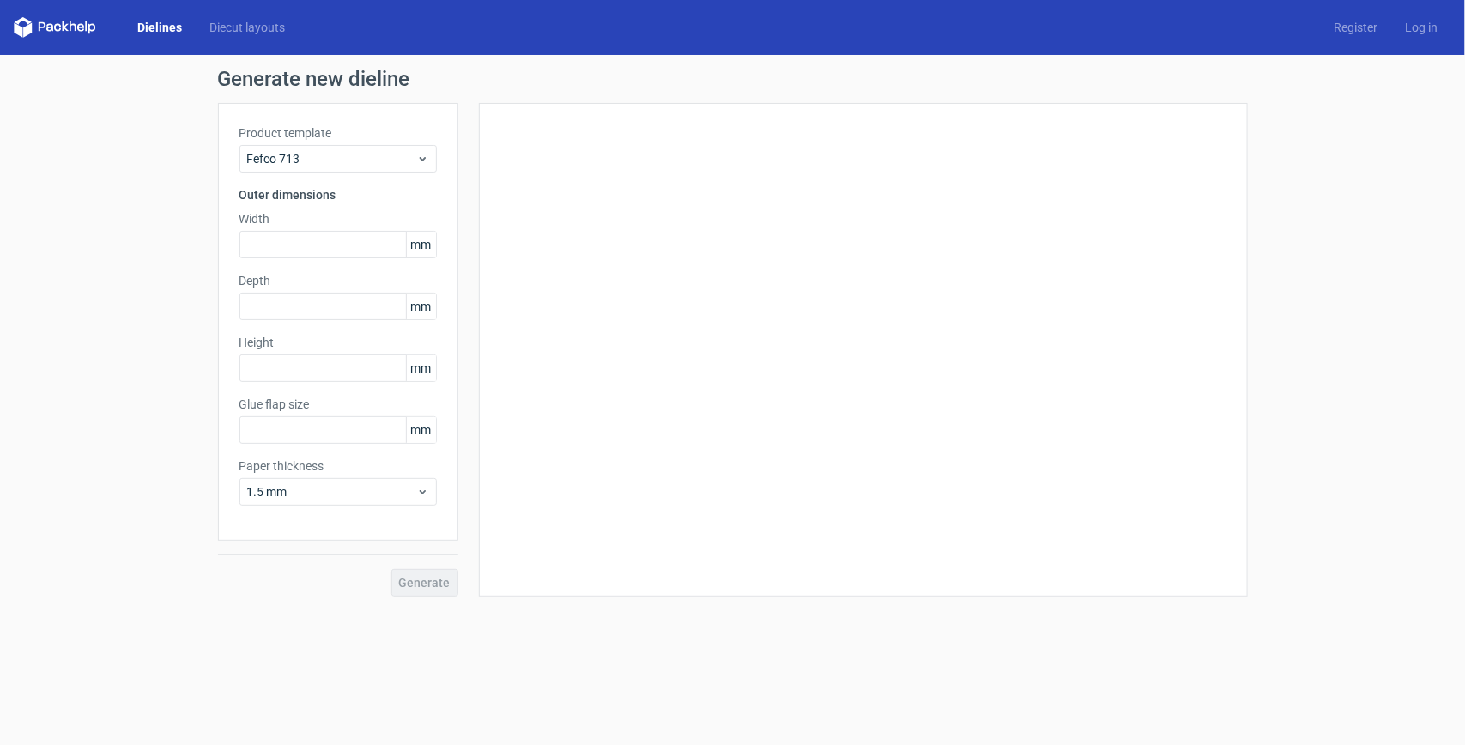
type input "25"
click at [403, 160] on span "Fefco 713" at bounding box center [331, 158] width 169 height 17
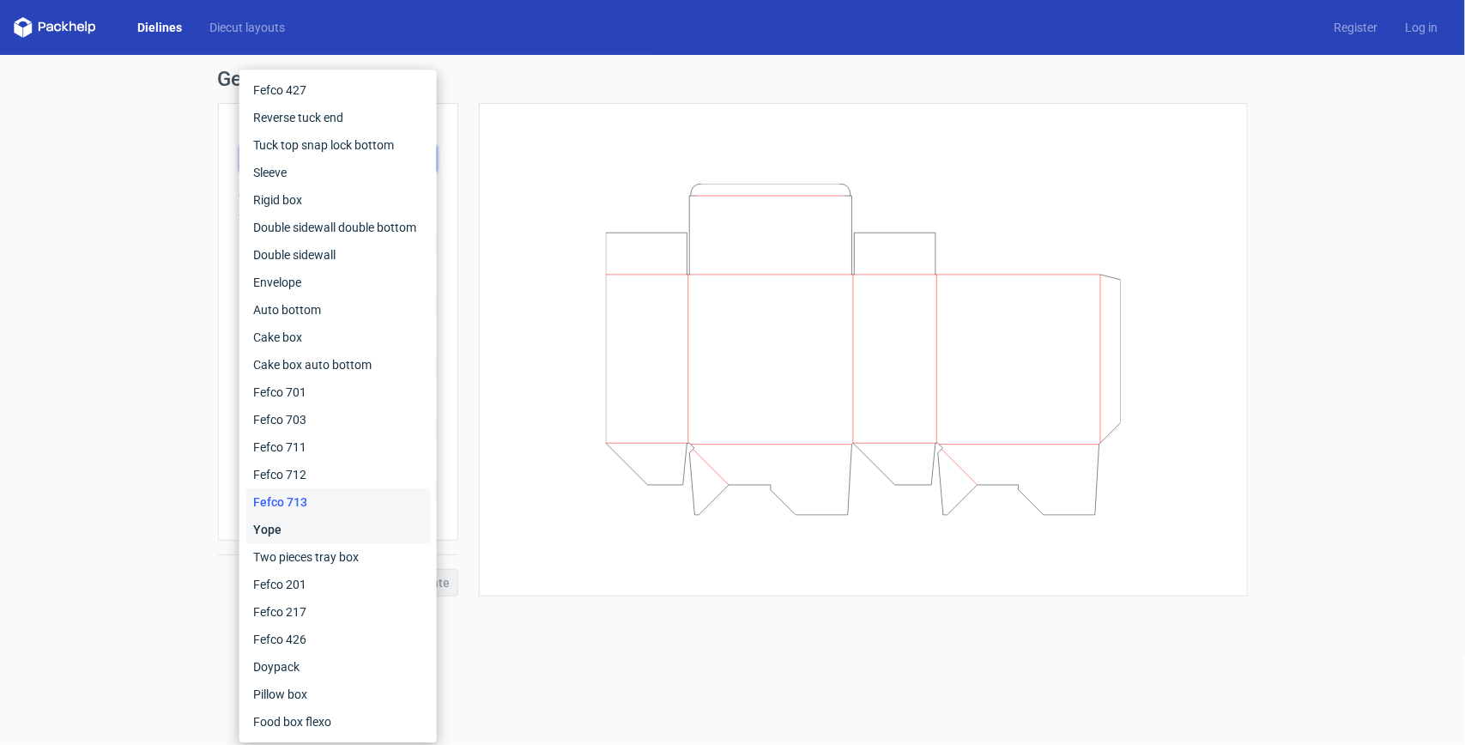
click at [311, 525] on div "Yope" at bounding box center [338, 529] width 184 height 27
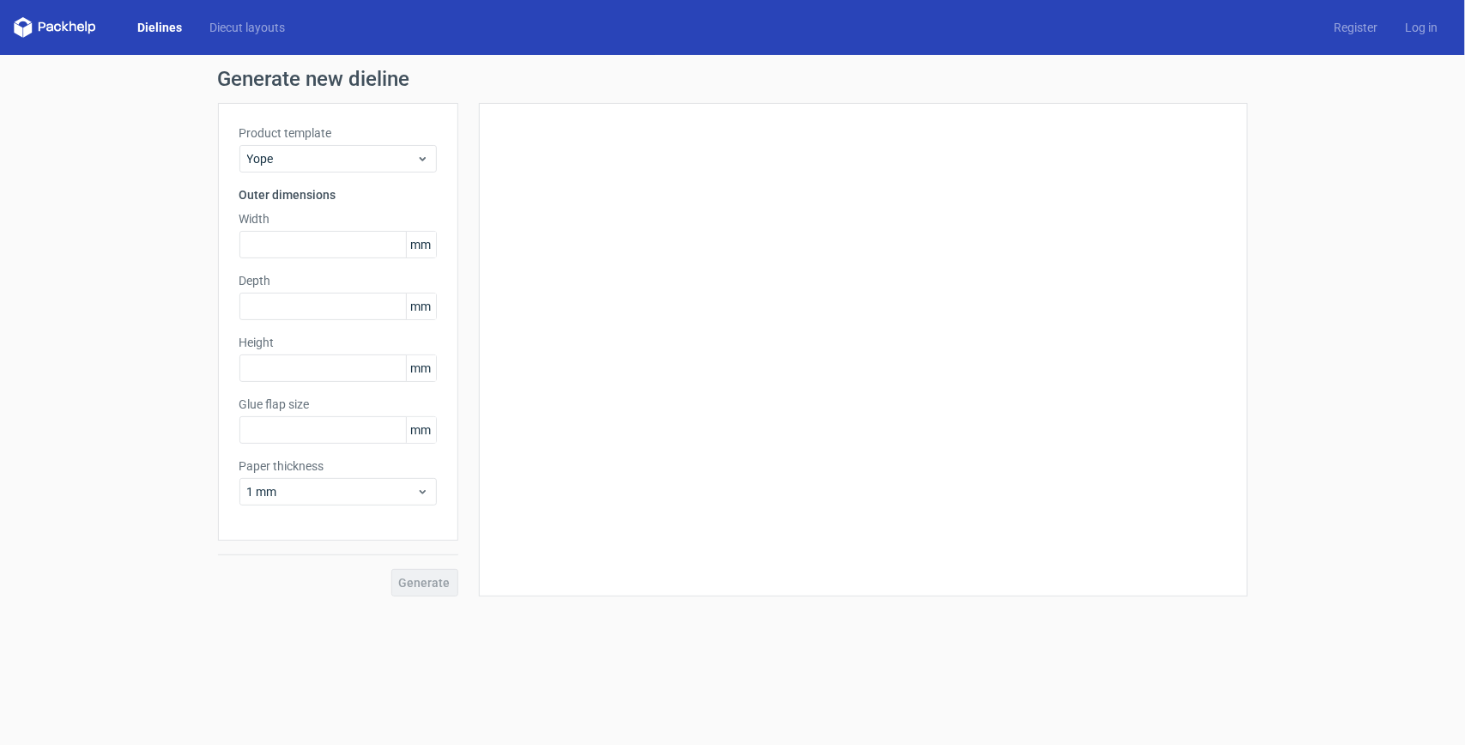
type input "17"
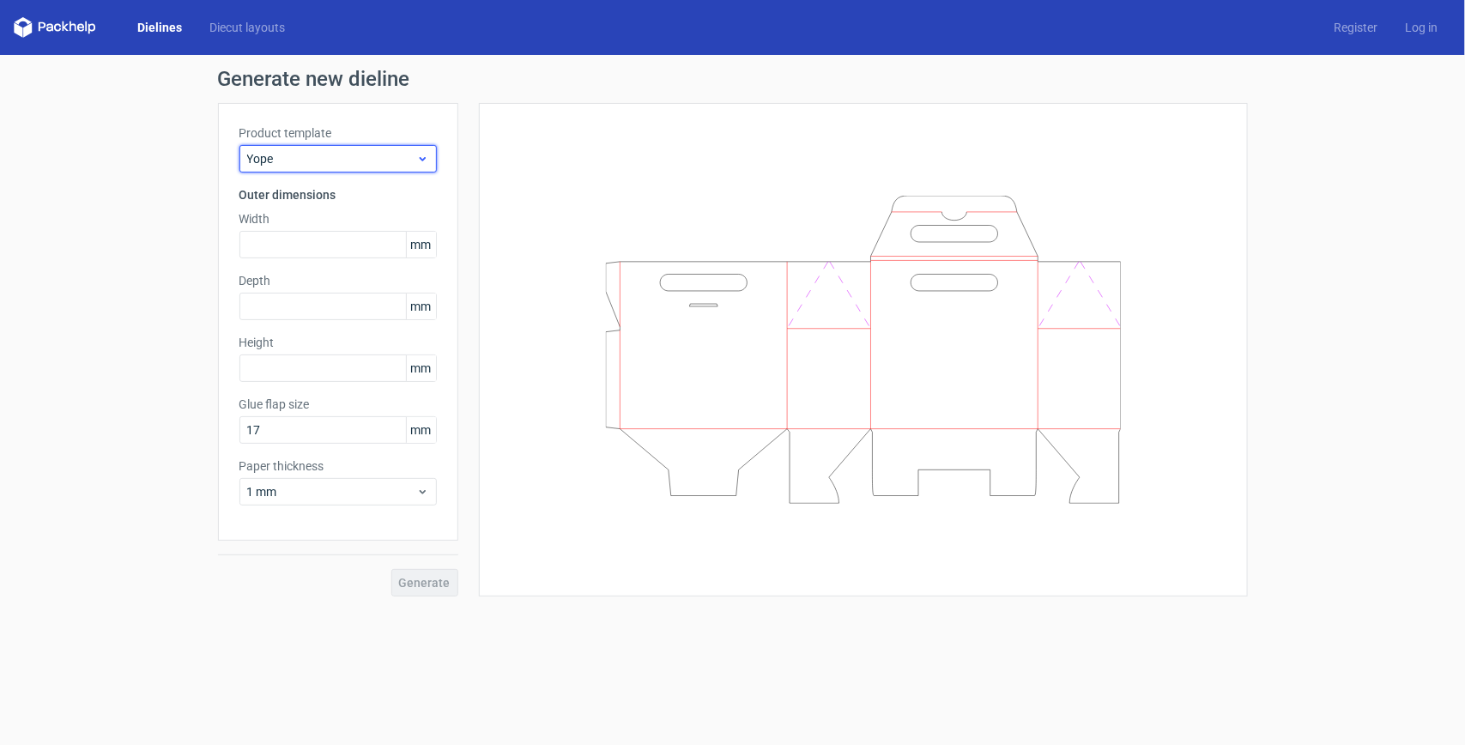
click at [427, 155] on icon at bounding box center [422, 159] width 13 height 14
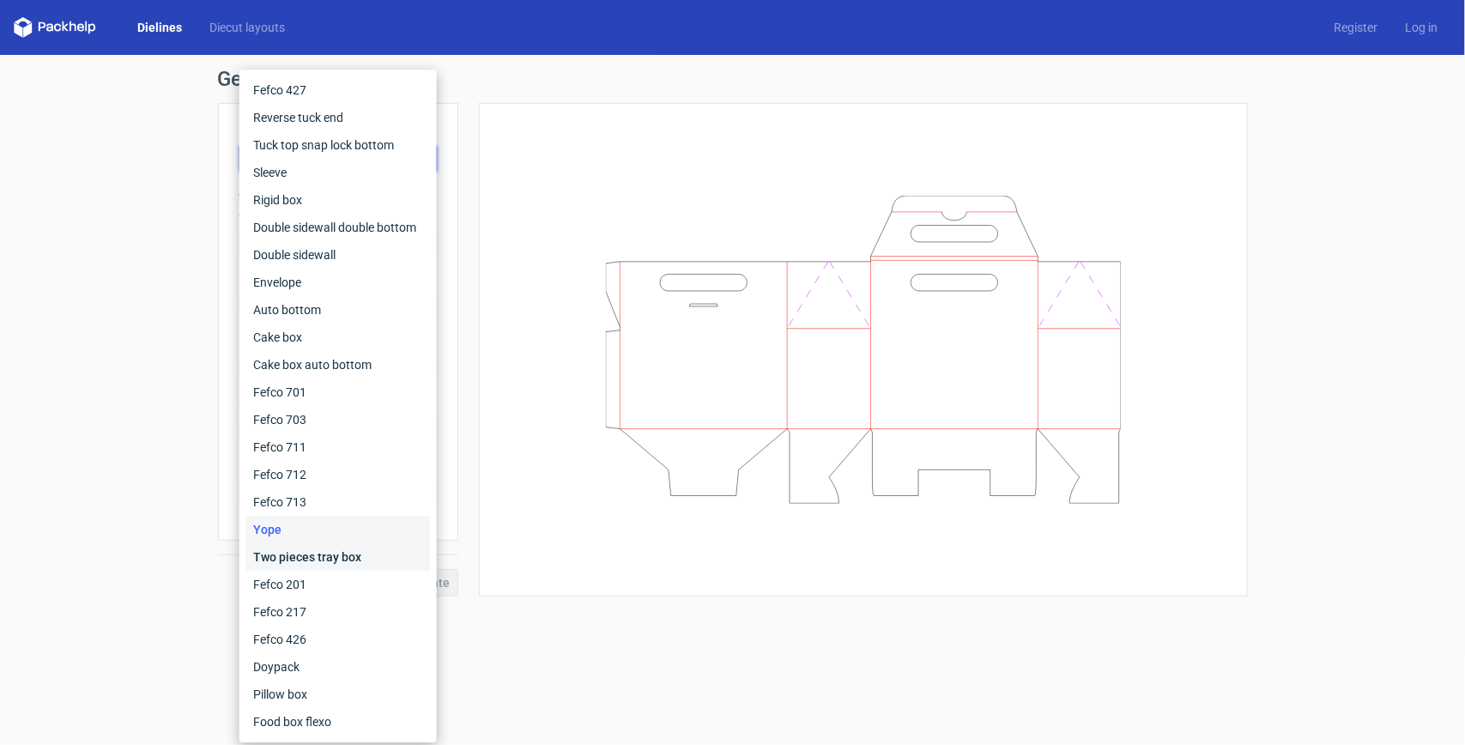
click at [339, 548] on div "Two pieces tray box" at bounding box center [338, 556] width 184 height 27
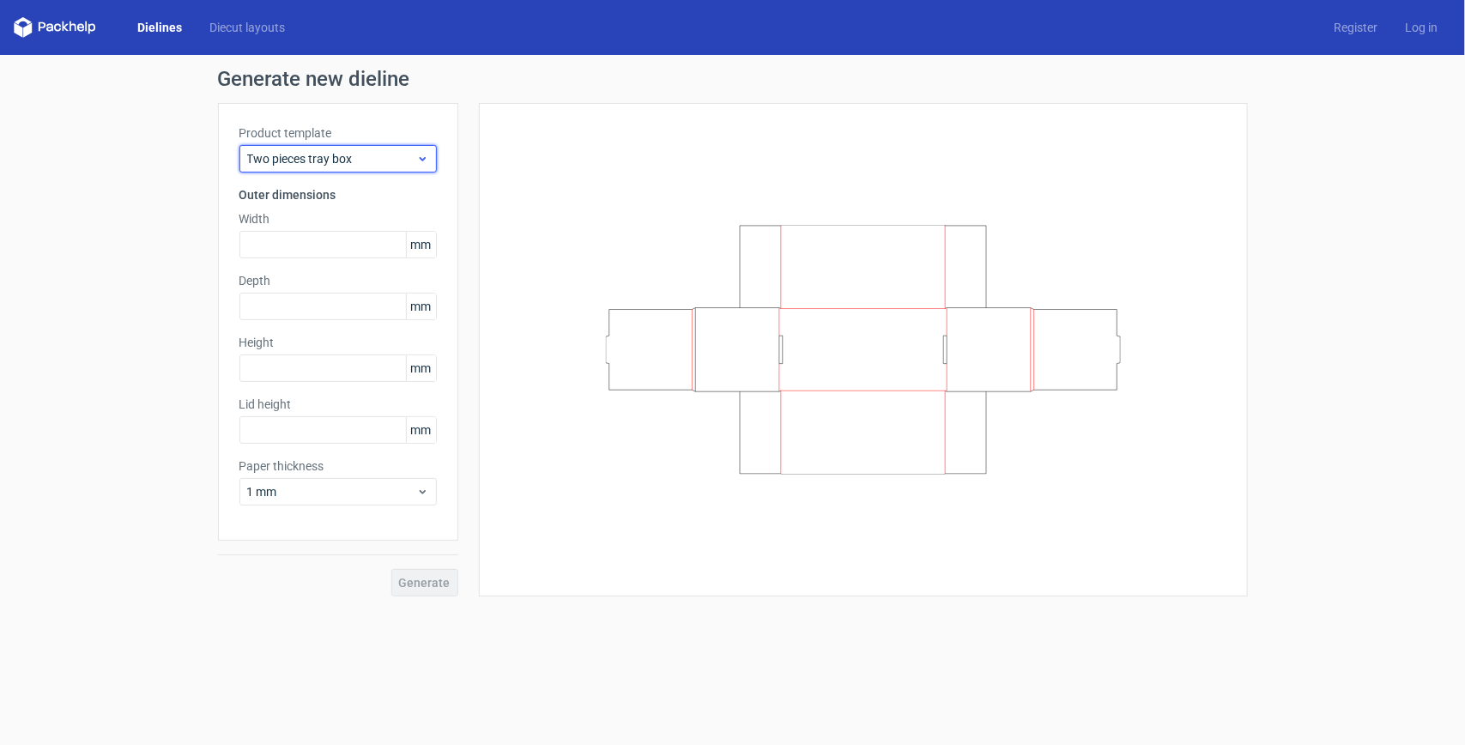
click at [414, 164] on span "Two pieces tray box" at bounding box center [331, 158] width 169 height 17
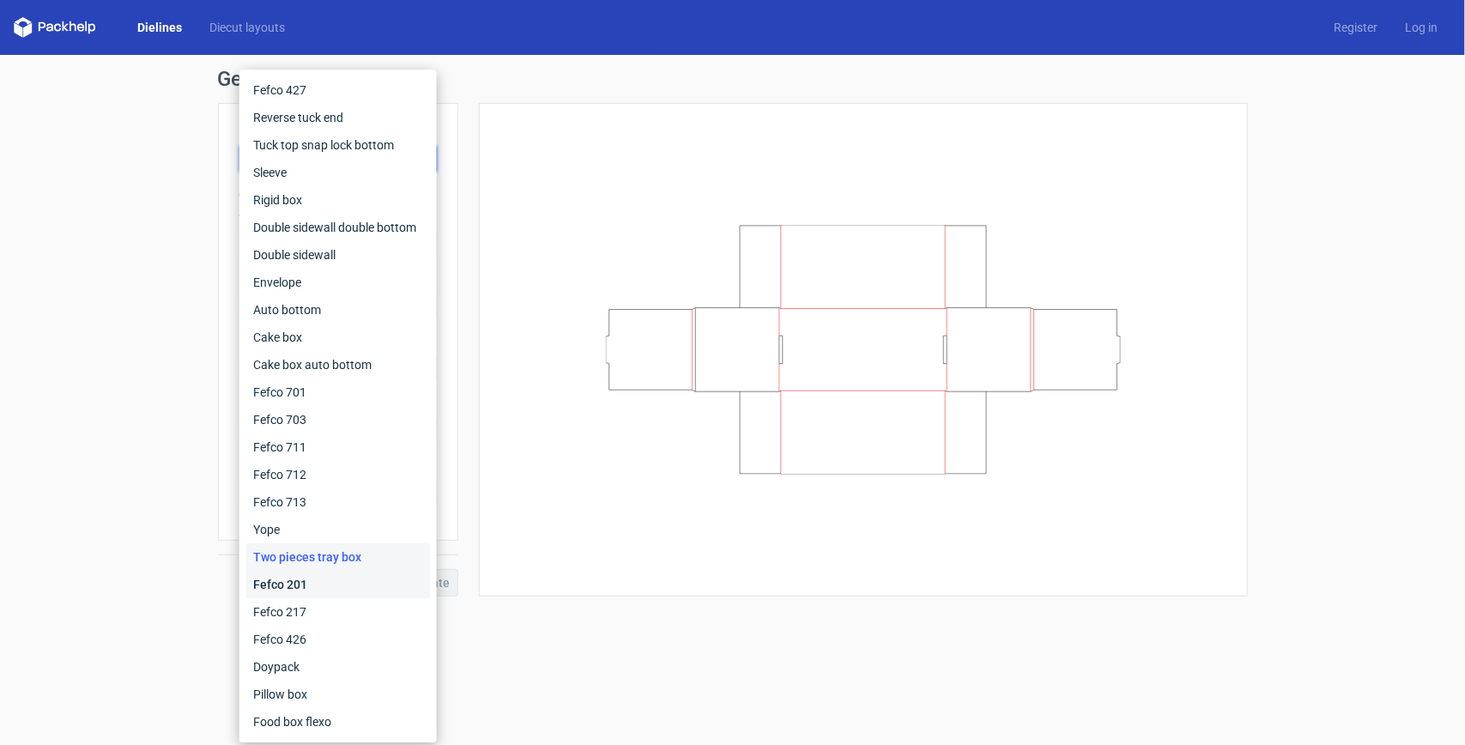
click at [346, 584] on div "Fefco 201" at bounding box center [338, 584] width 184 height 27
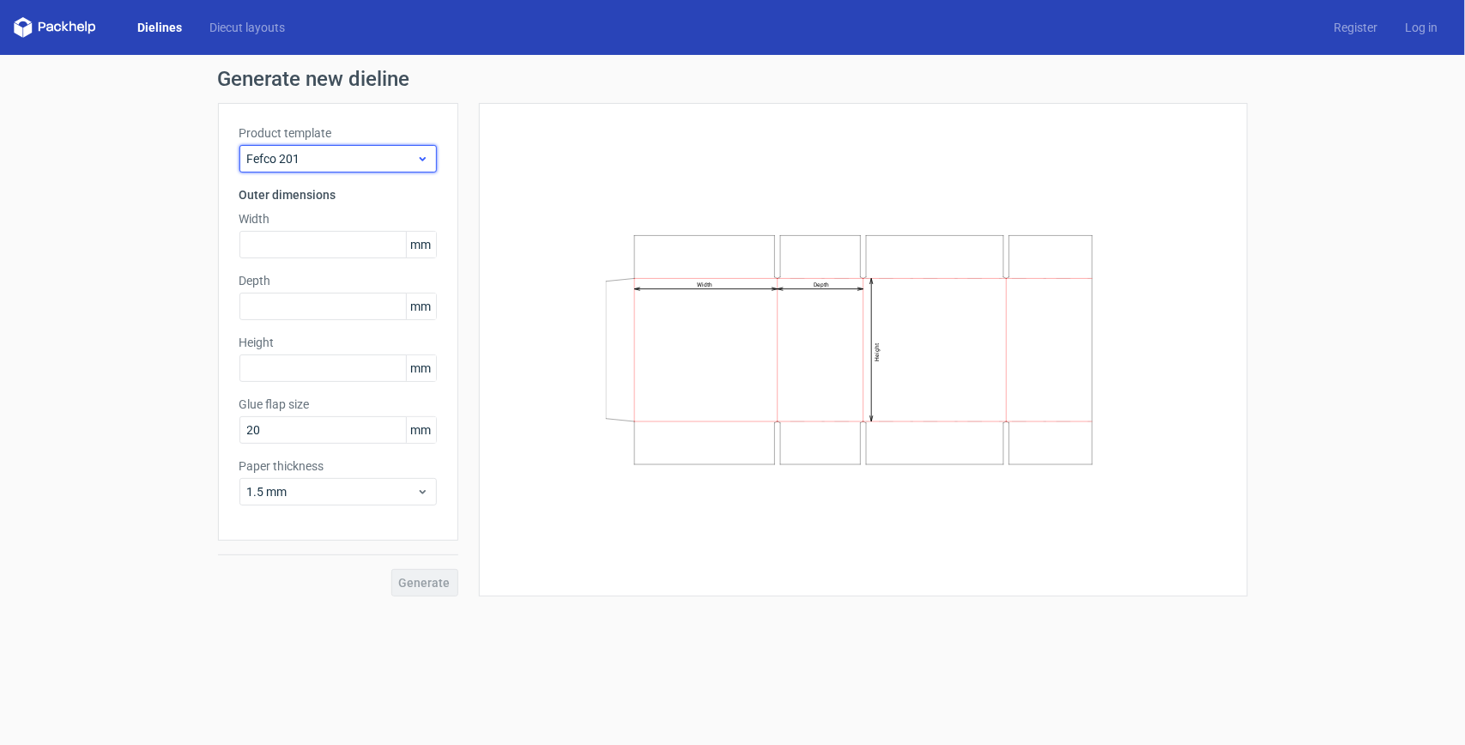
click at [322, 153] on span "Fefco 201" at bounding box center [331, 158] width 169 height 17
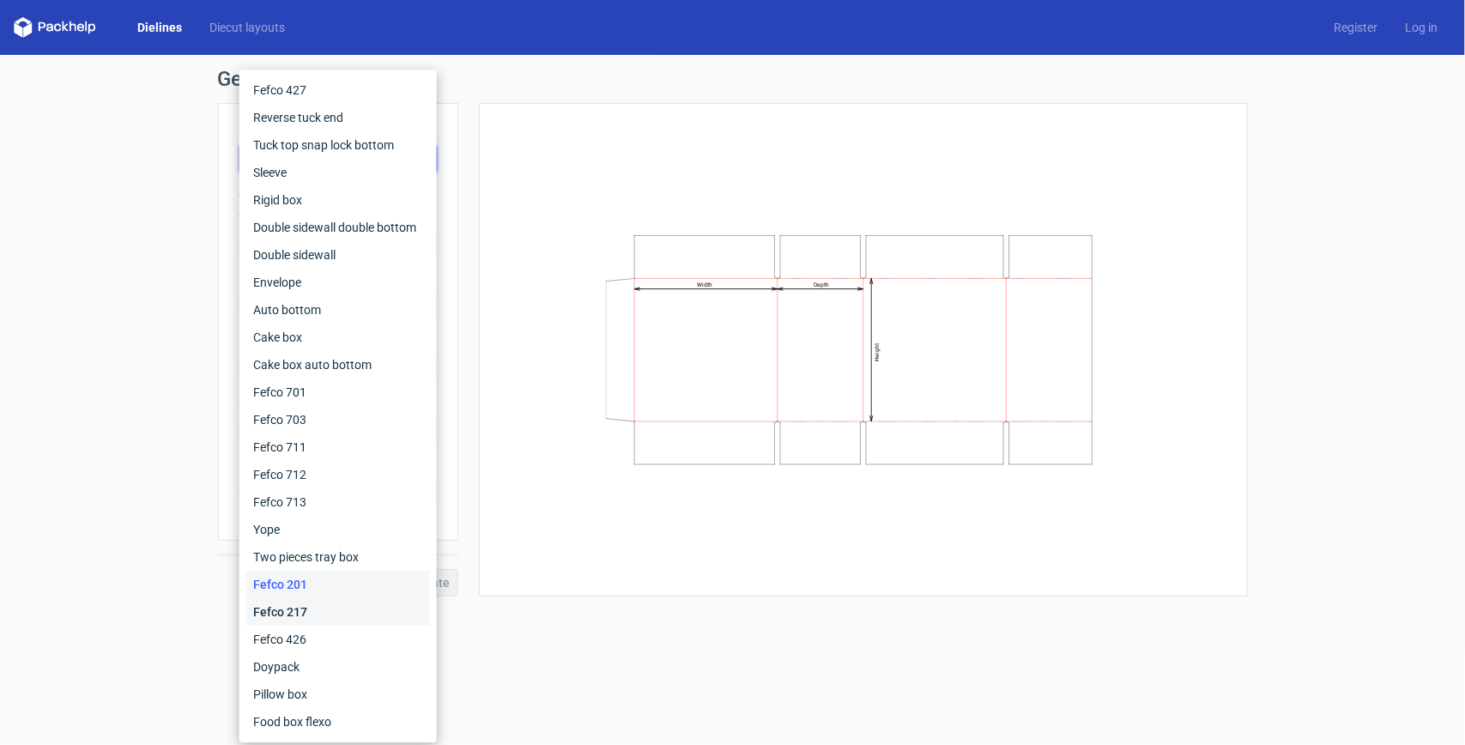
click at [257, 616] on div "Fefco 217" at bounding box center [338, 611] width 184 height 27
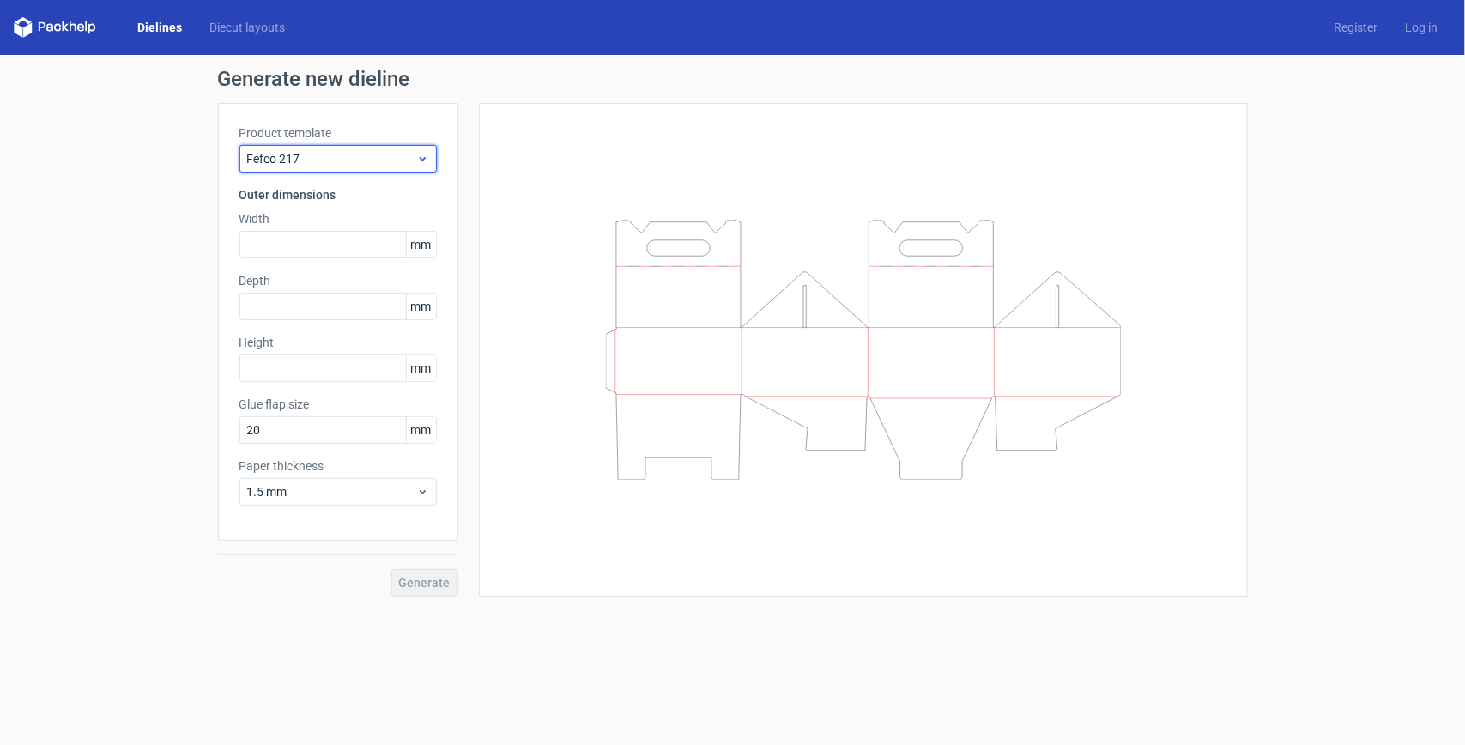
click at [382, 150] on span "Fefco 217" at bounding box center [331, 158] width 169 height 17
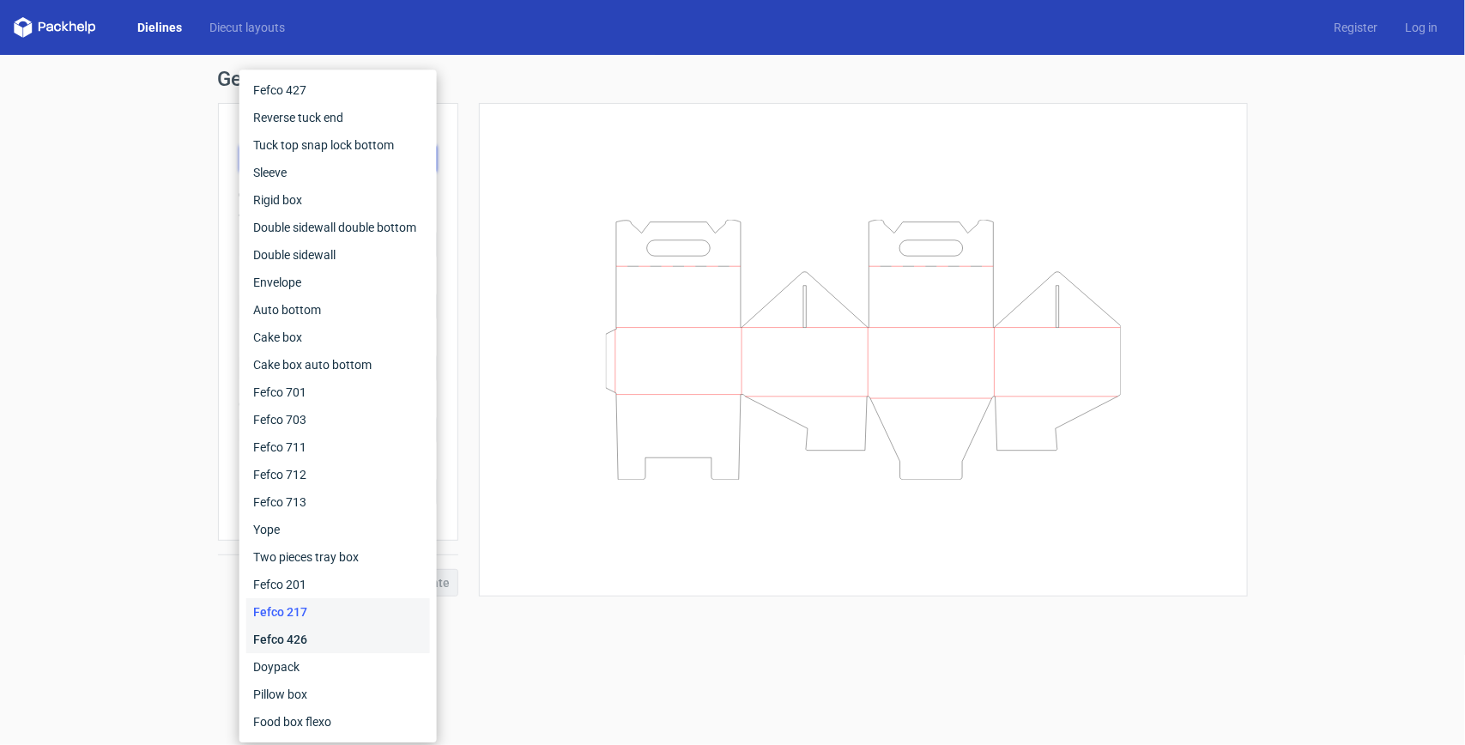
click at [293, 636] on div "Fefco 426" at bounding box center [338, 639] width 184 height 27
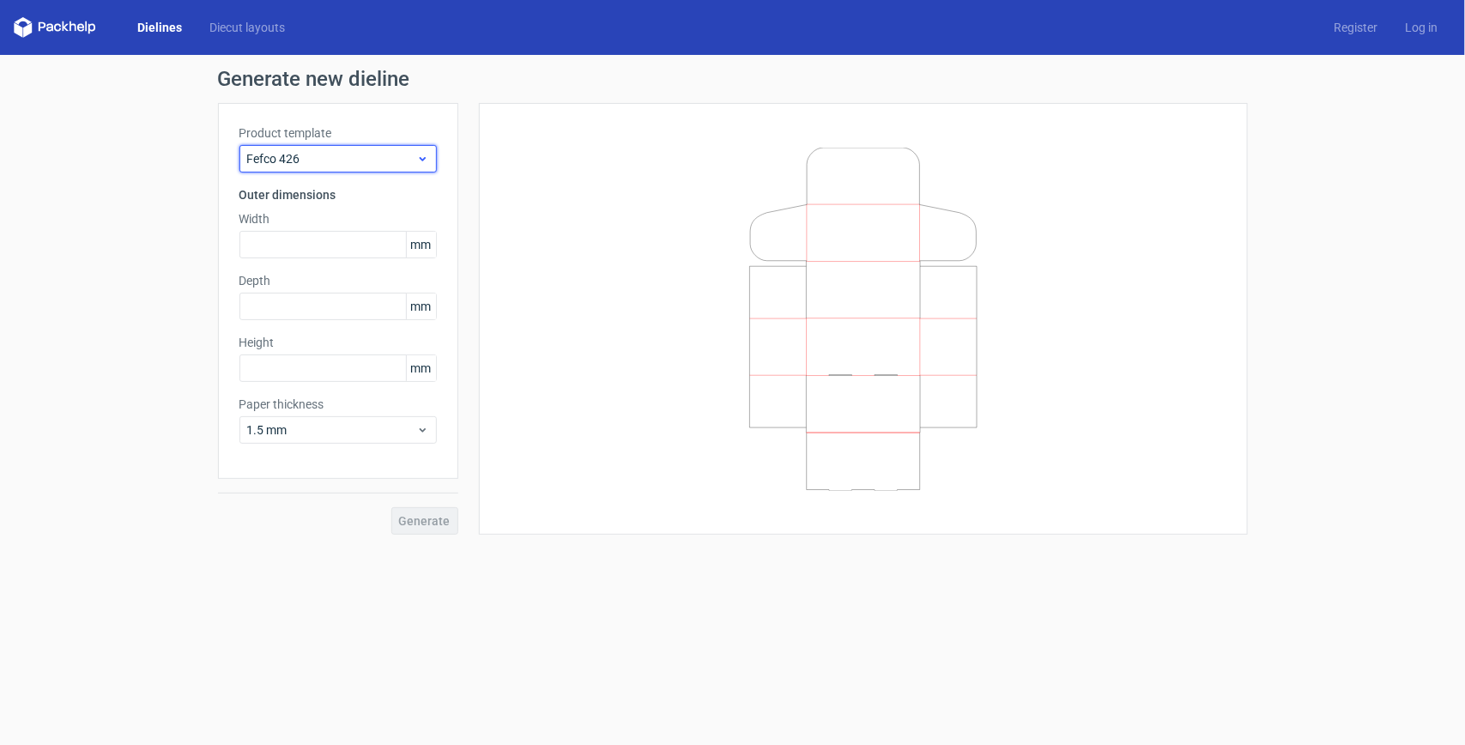
click at [414, 160] on span "Fefco 426" at bounding box center [331, 158] width 169 height 17
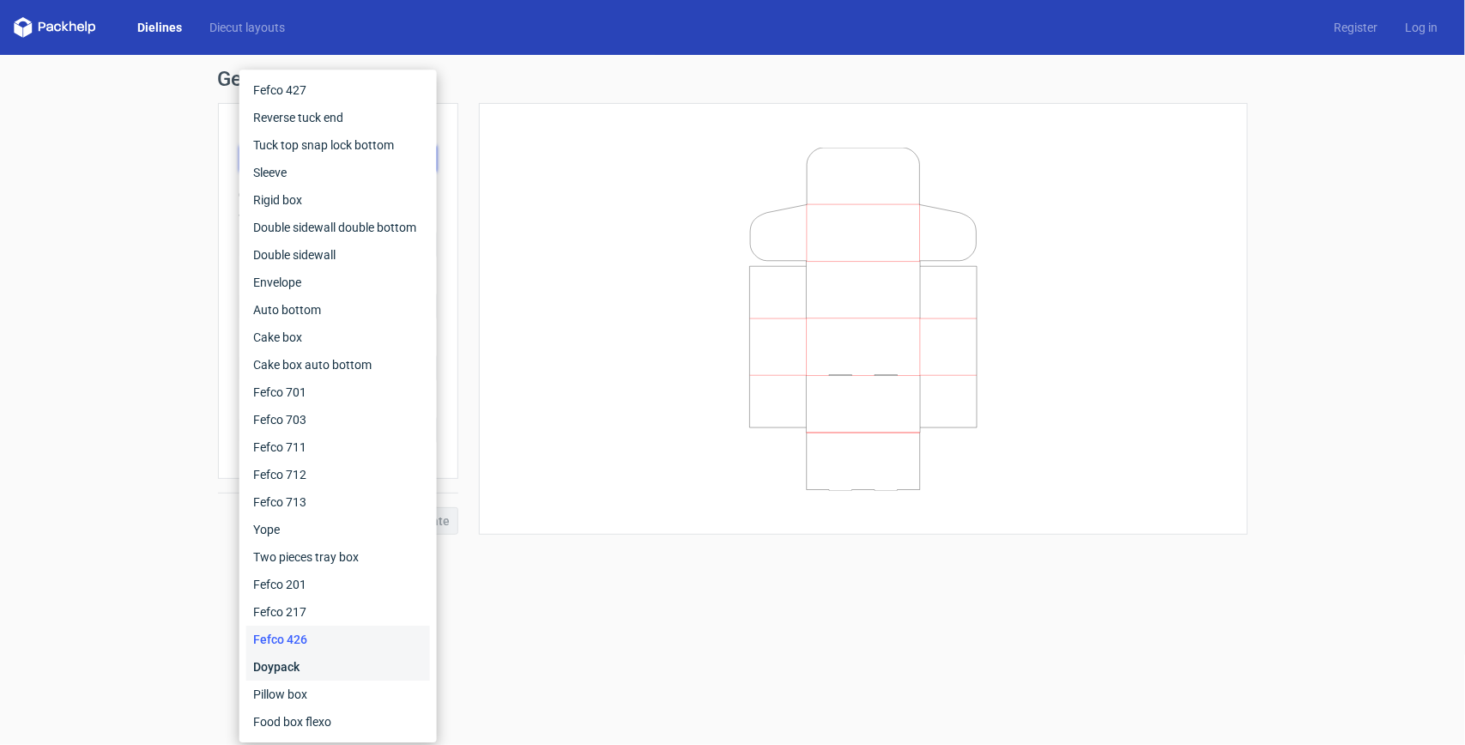
click at [272, 657] on div "Doypack" at bounding box center [338, 666] width 184 height 27
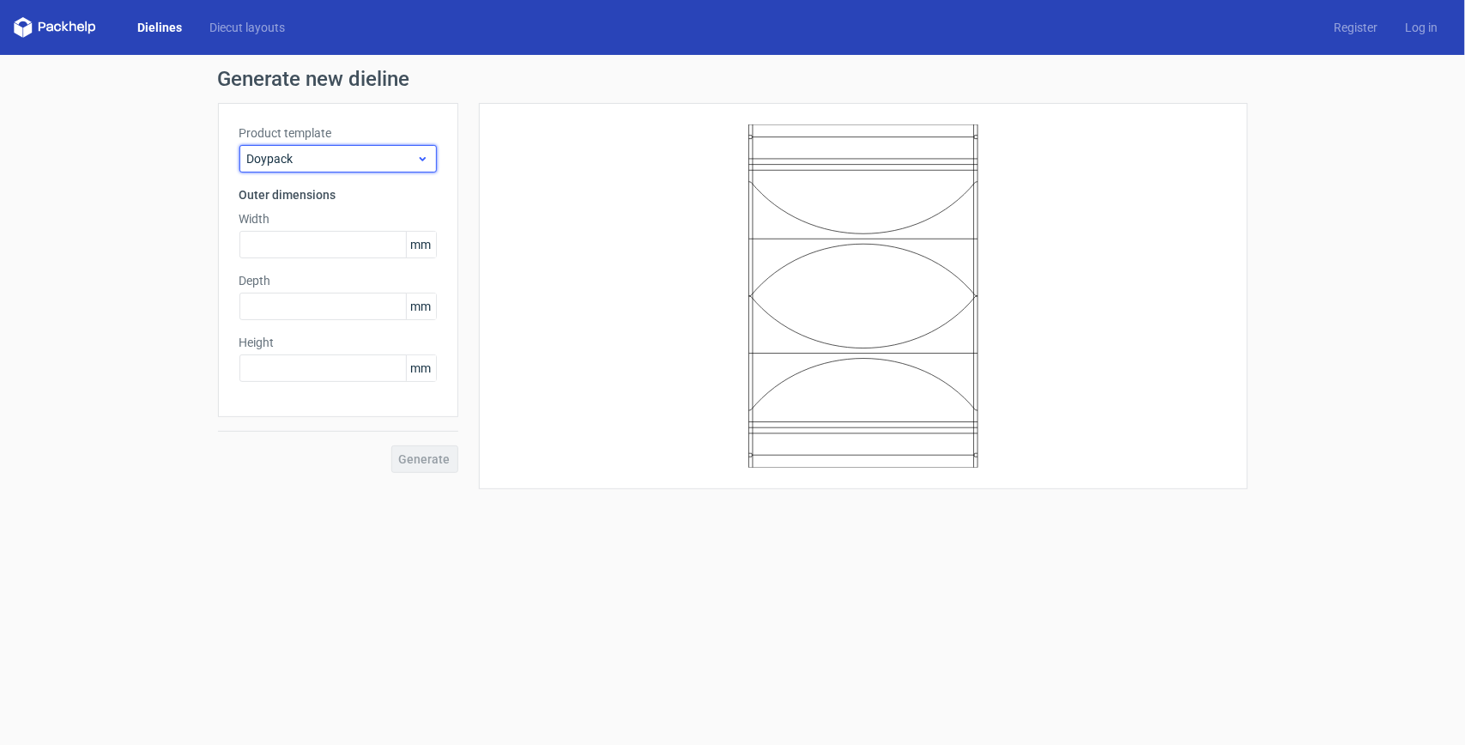
click at [421, 156] on icon at bounding box center [422, 159] width 13 height 14
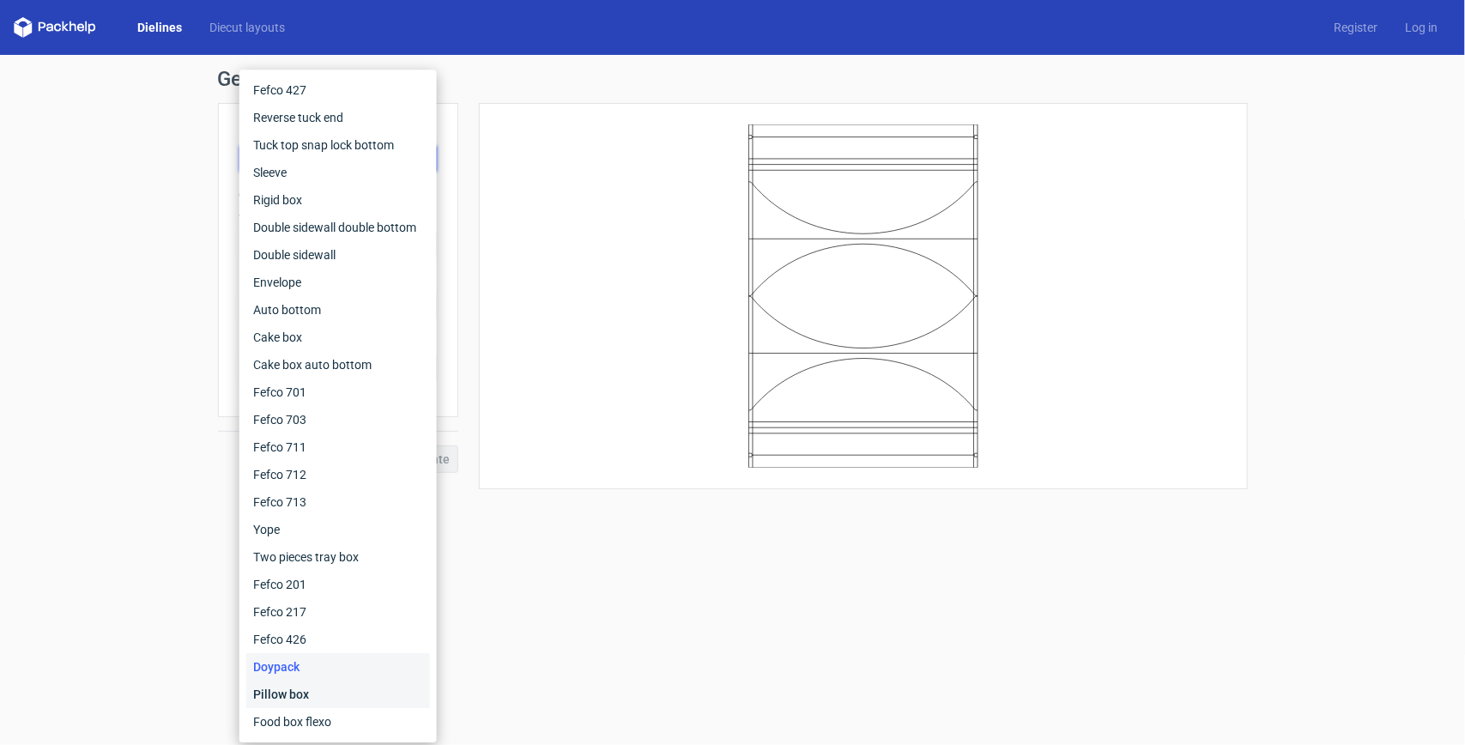
click at [277, 697] on div "Pillow box" at bounding box center [338, 694] width 184 height 27
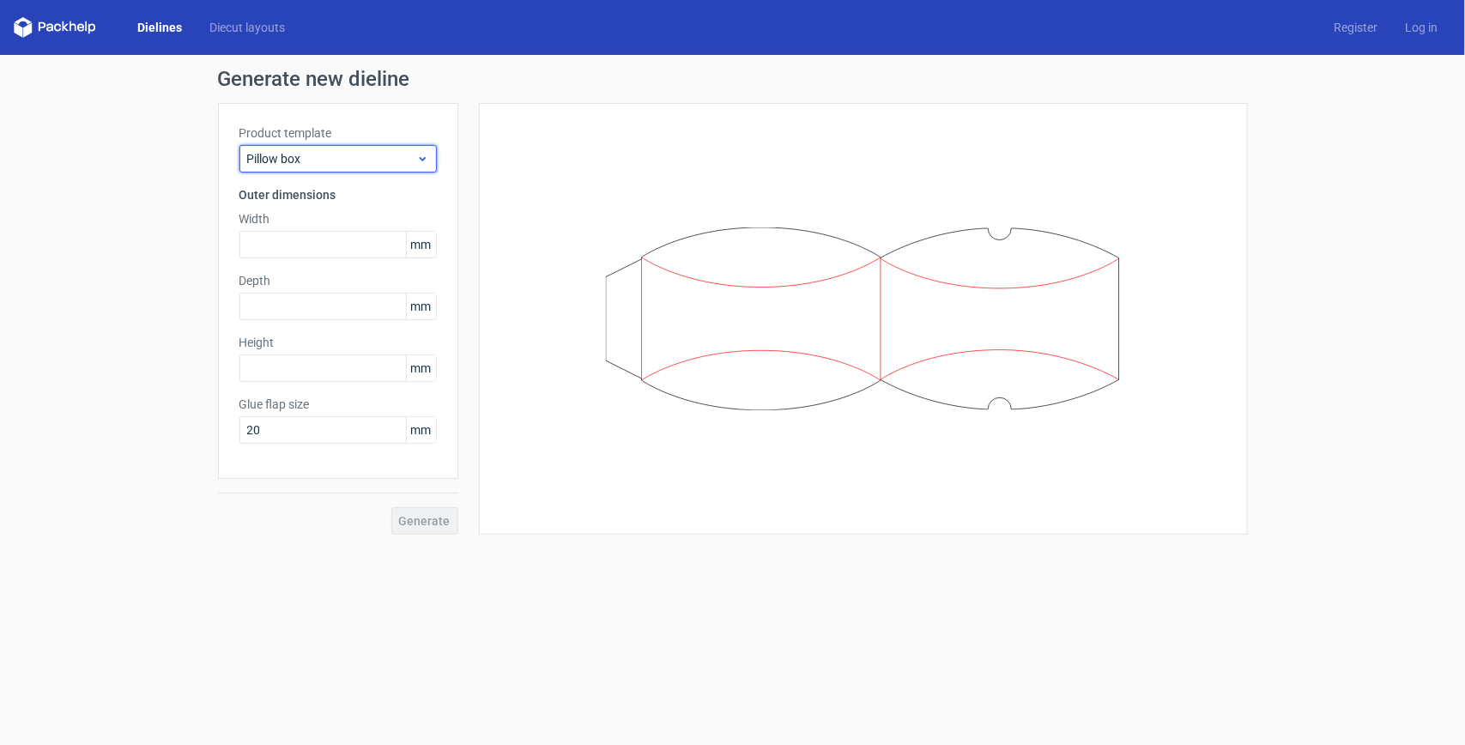
click at [391, 157] on span "Pillow box" at bounding box center [331, 158] width 169 height 17
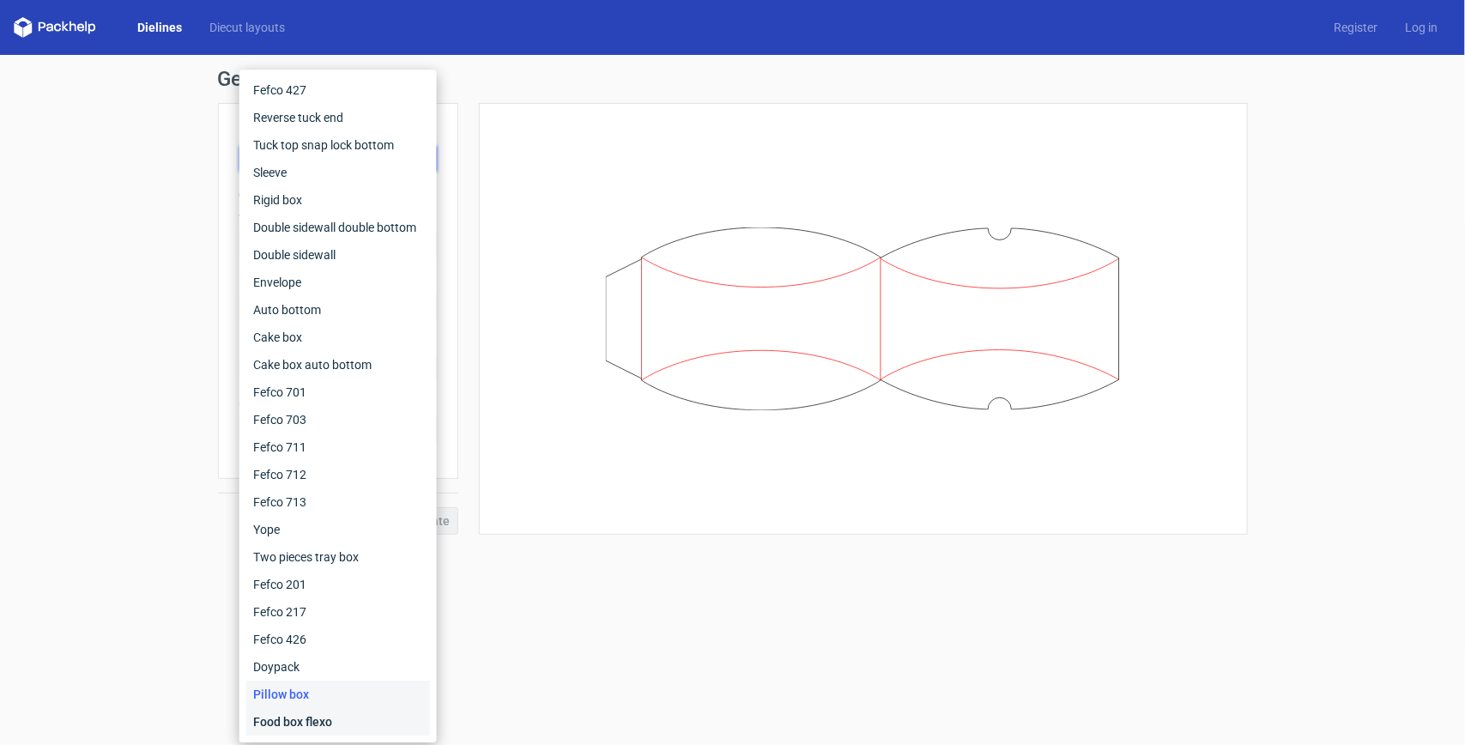
click at [324, 725] on div "Food box flexo" at bounding box center [338, 721] width 184 height 27
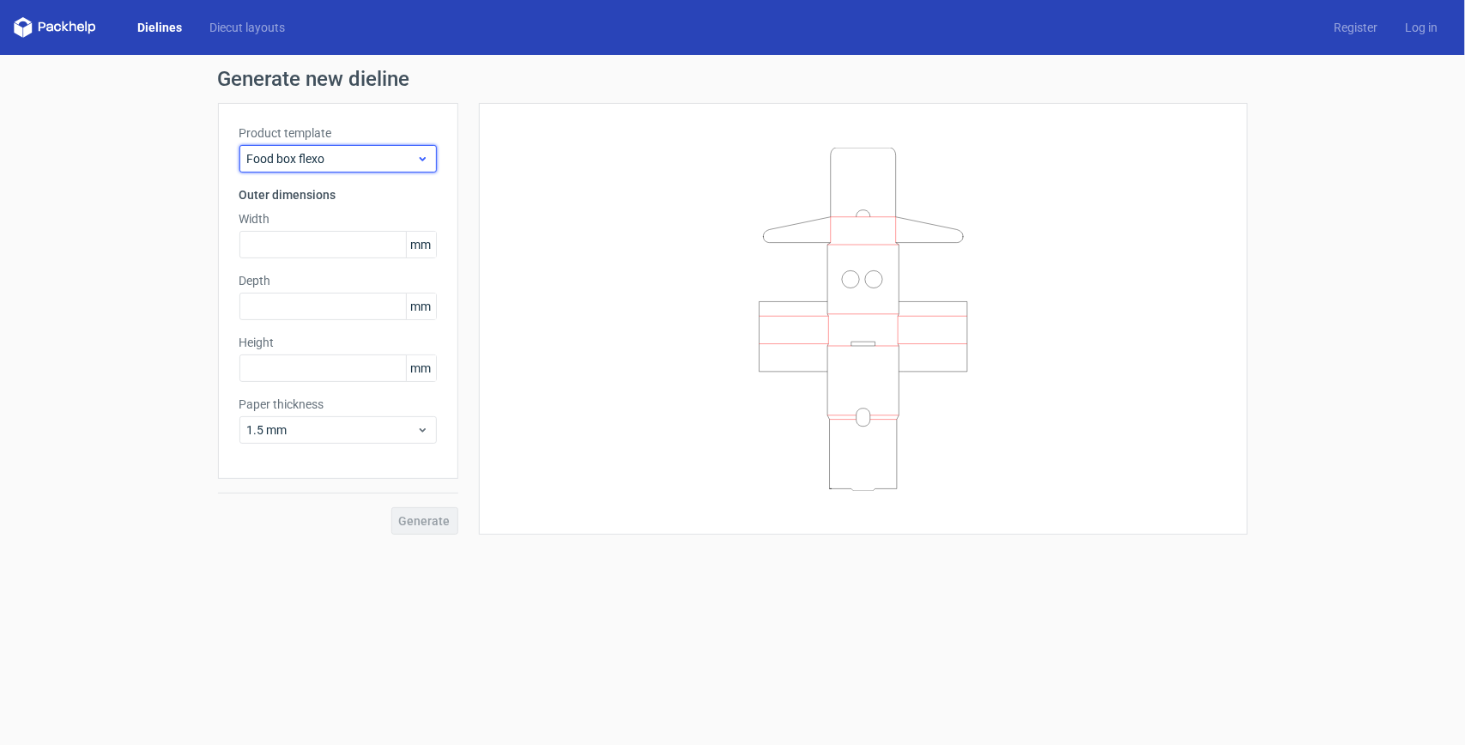
click at [429, 151] on div "Food box flexo" at bounding box center [337, 158] width 197 height 27
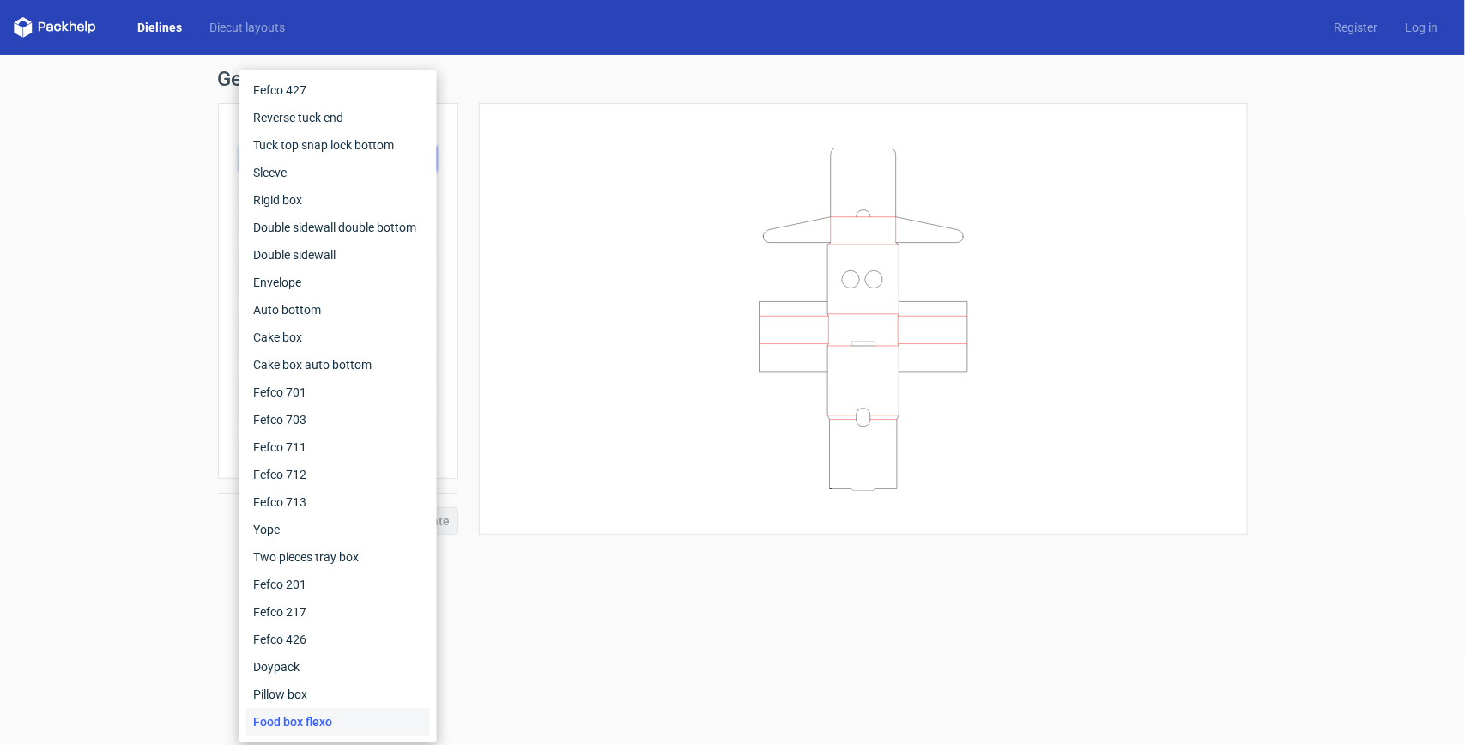
click at [542, 314] on div at bounding box center [863, 318] width 726 height 389
